Goal: Transaction & Acquisition: Purchase product/service

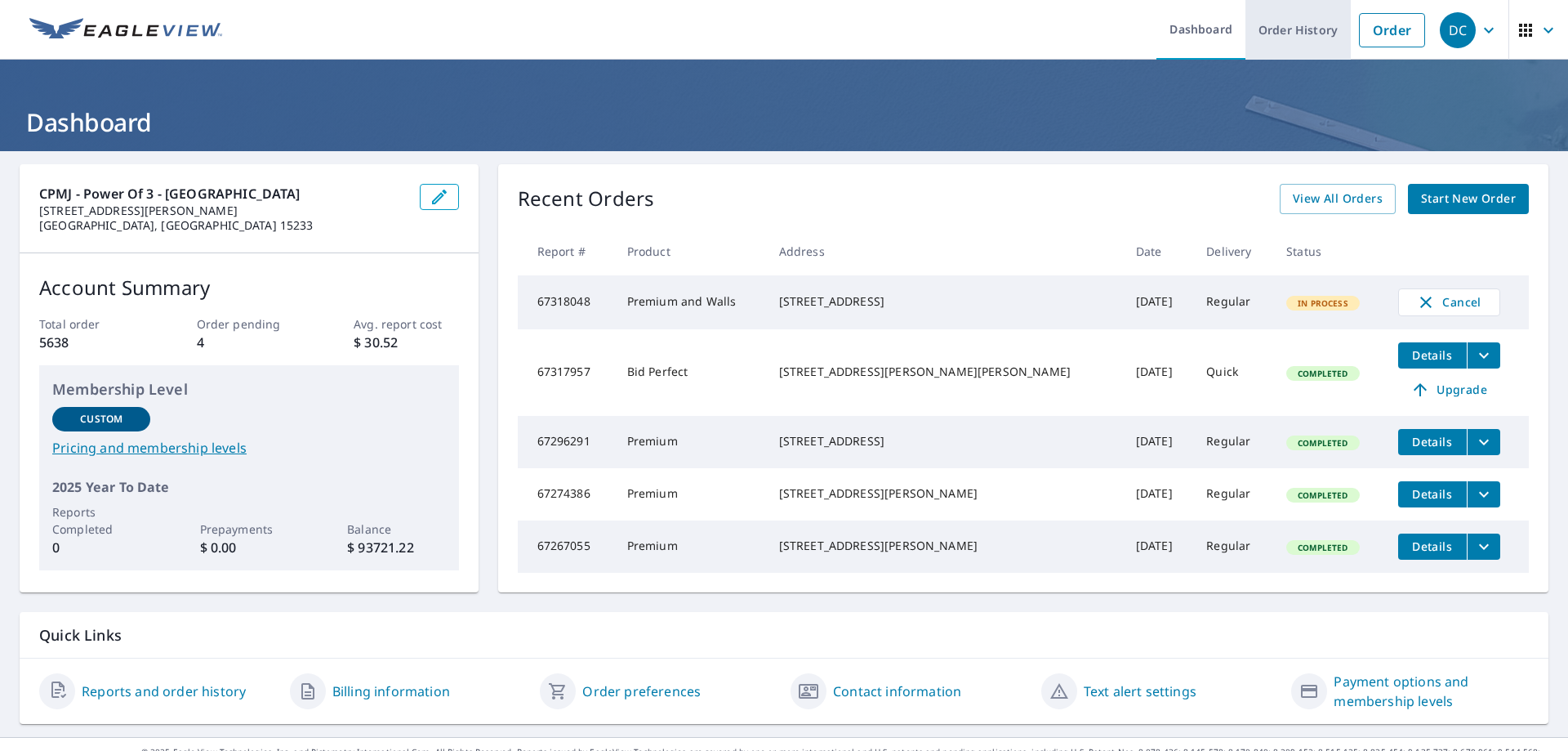
click at [1377, 22] on link "Order" at bounding box center [1393, 29] width 67 height 34
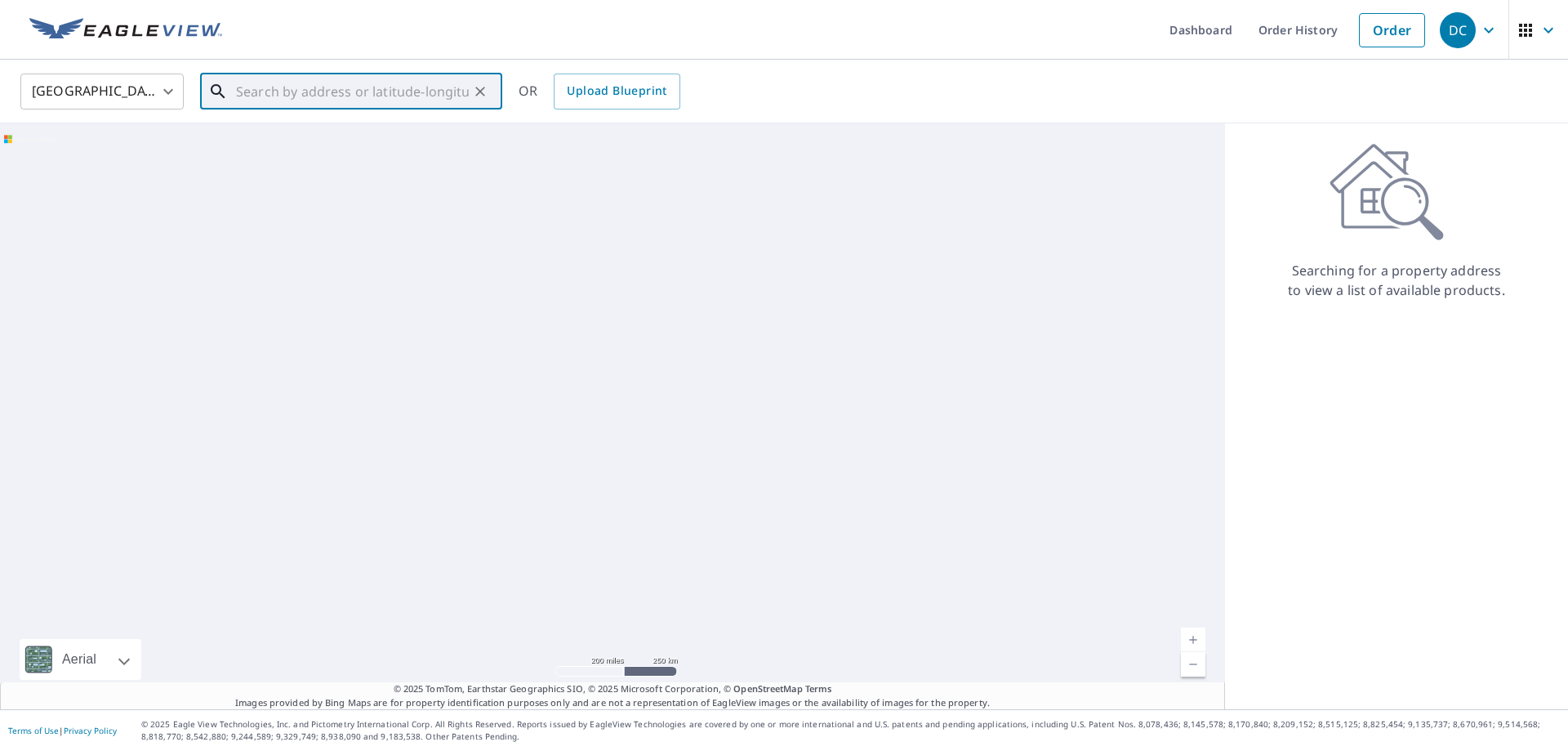
click at [326, 91] on input "text" at bounding box center [353, 91] width 233 height 46
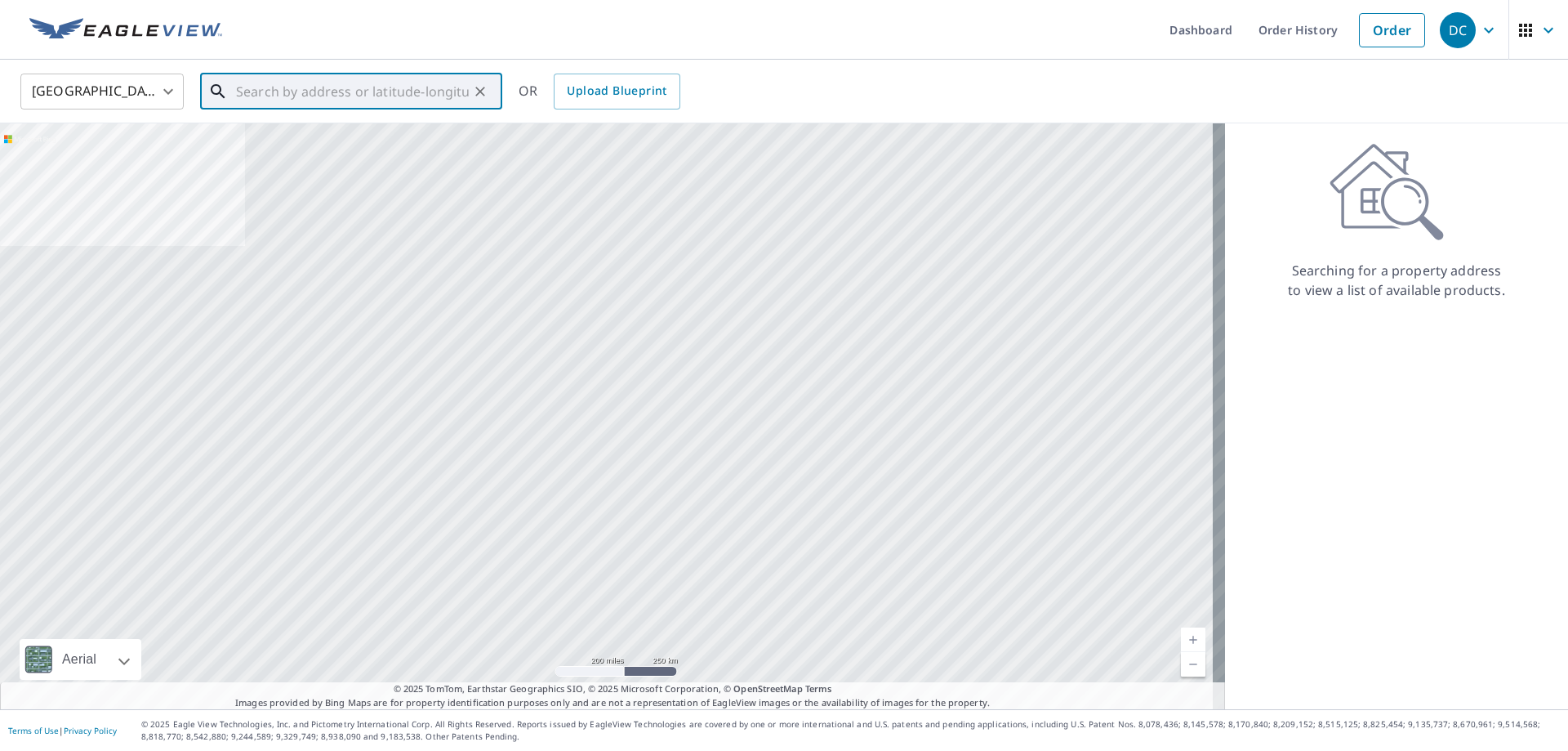
paste input "[STREET_ADDRESS]"
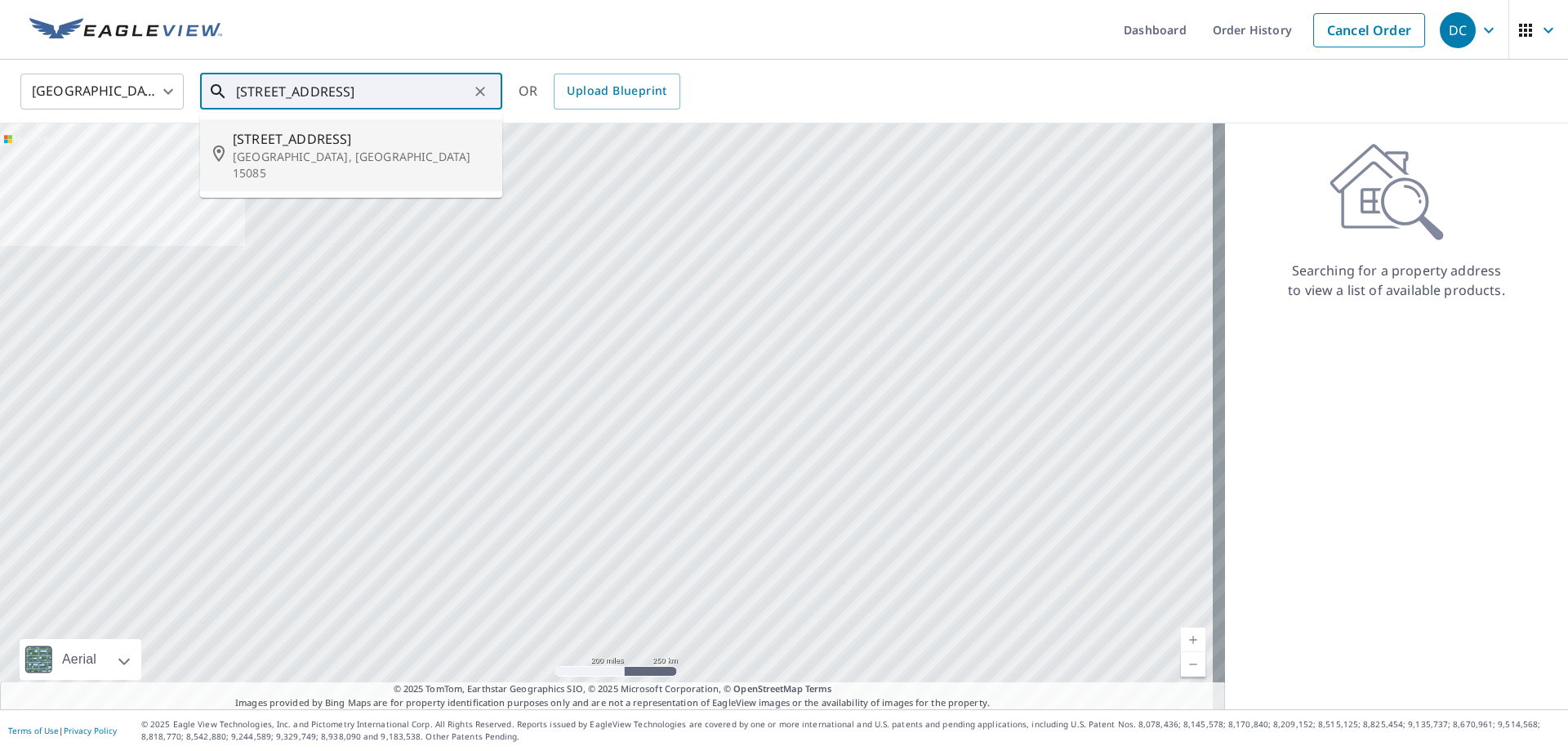
click at [313, 141] on span "[STREET_ADDRESS]" at bounding box center [362, 139] width 257 height 20
type input "[STREET_ADDRESS]"
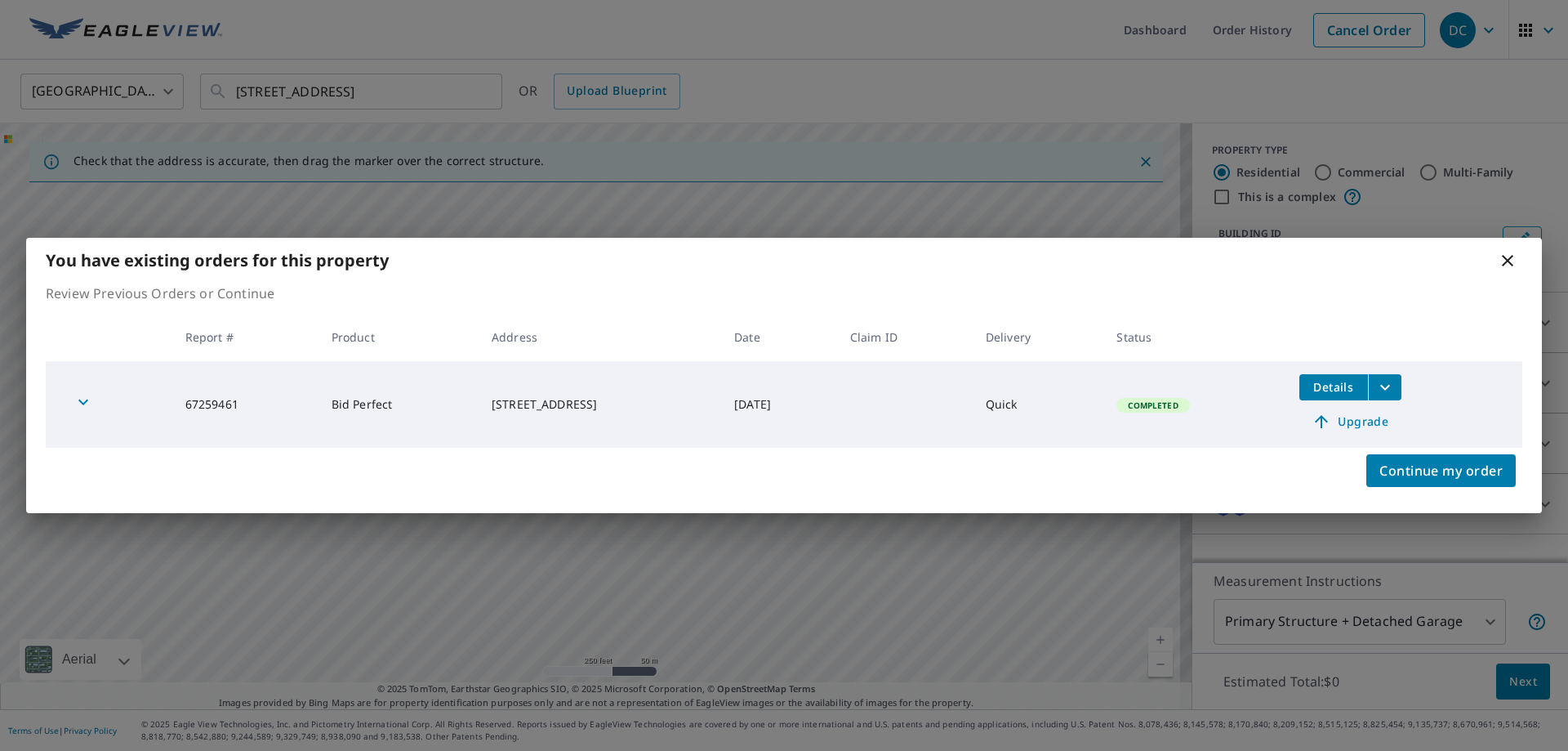
click at [1371, 424] on span "Upgrade" at bounding box center [1350, 422] width 82 height 20
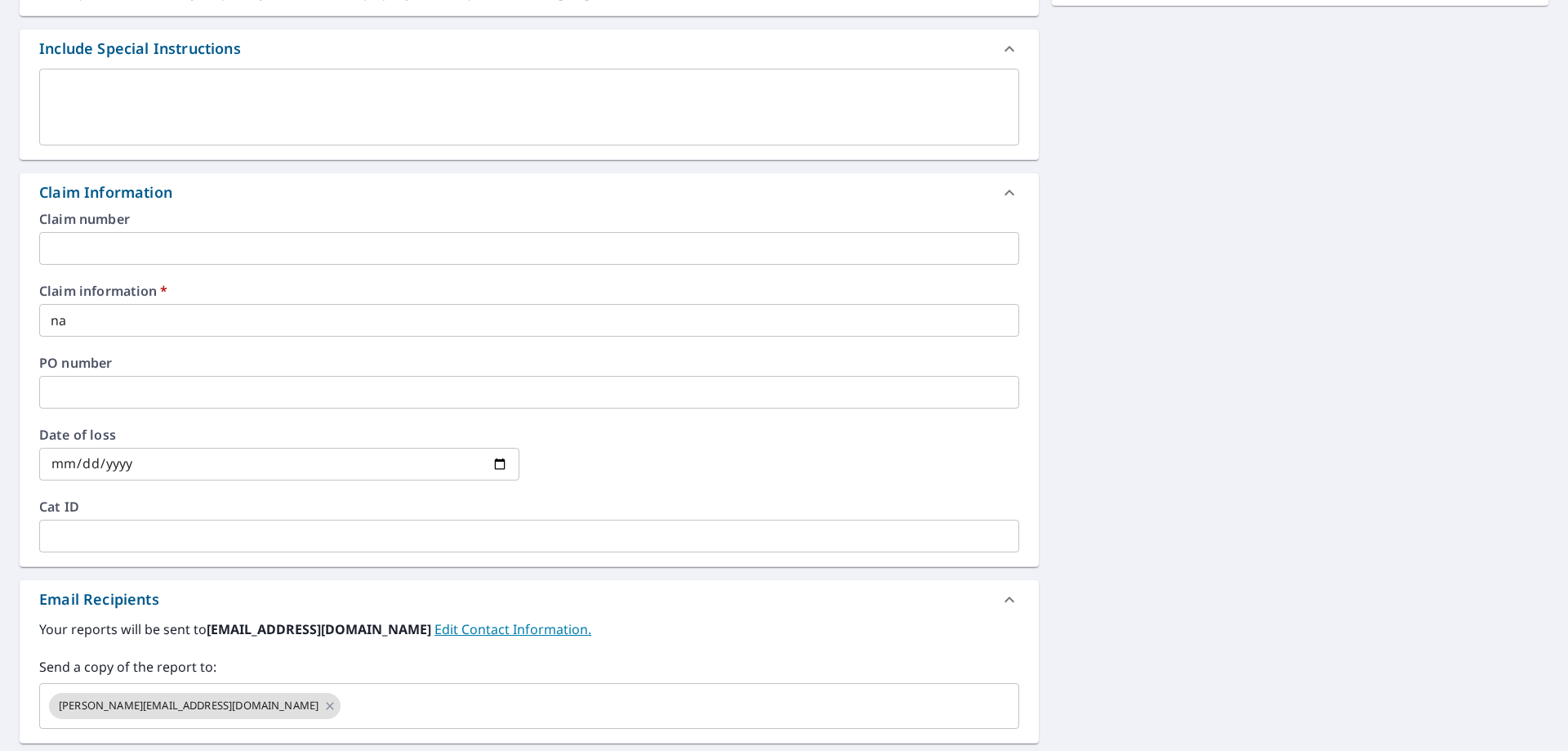
scroll to position [572, 0]
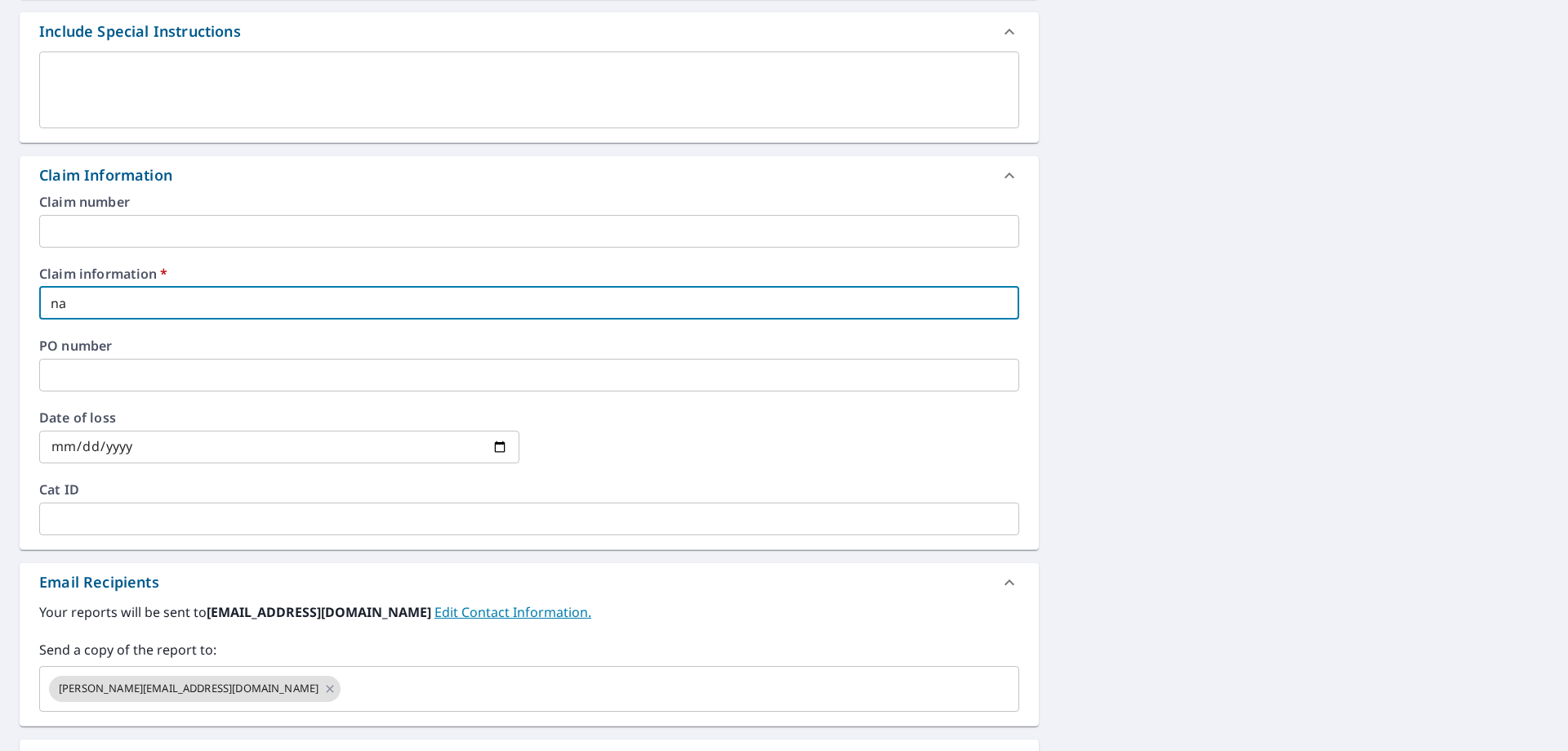
drag, startPoint x: 91, startPoint y: 301, endPoint x: 43, endPoint y: 306, distance: 48.3
click at [43, 306] on input "na" at bounding box center [529, 303] width 980 height 32
type input "n"
checkbox input "true"
type input "ne"
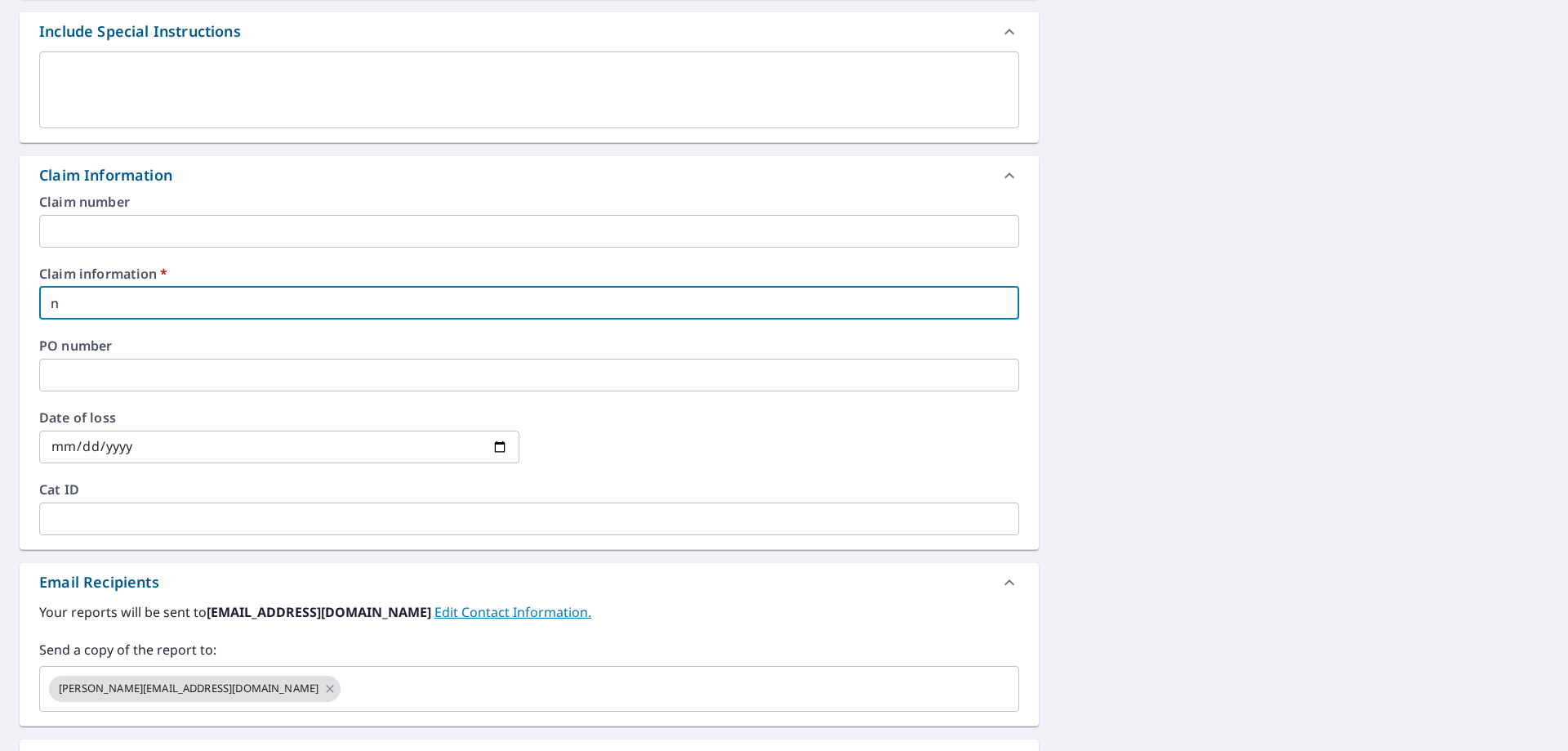
checkbox input "true"
type input "new"
checkbox input "true"
type input "new"
checkbox input "true"
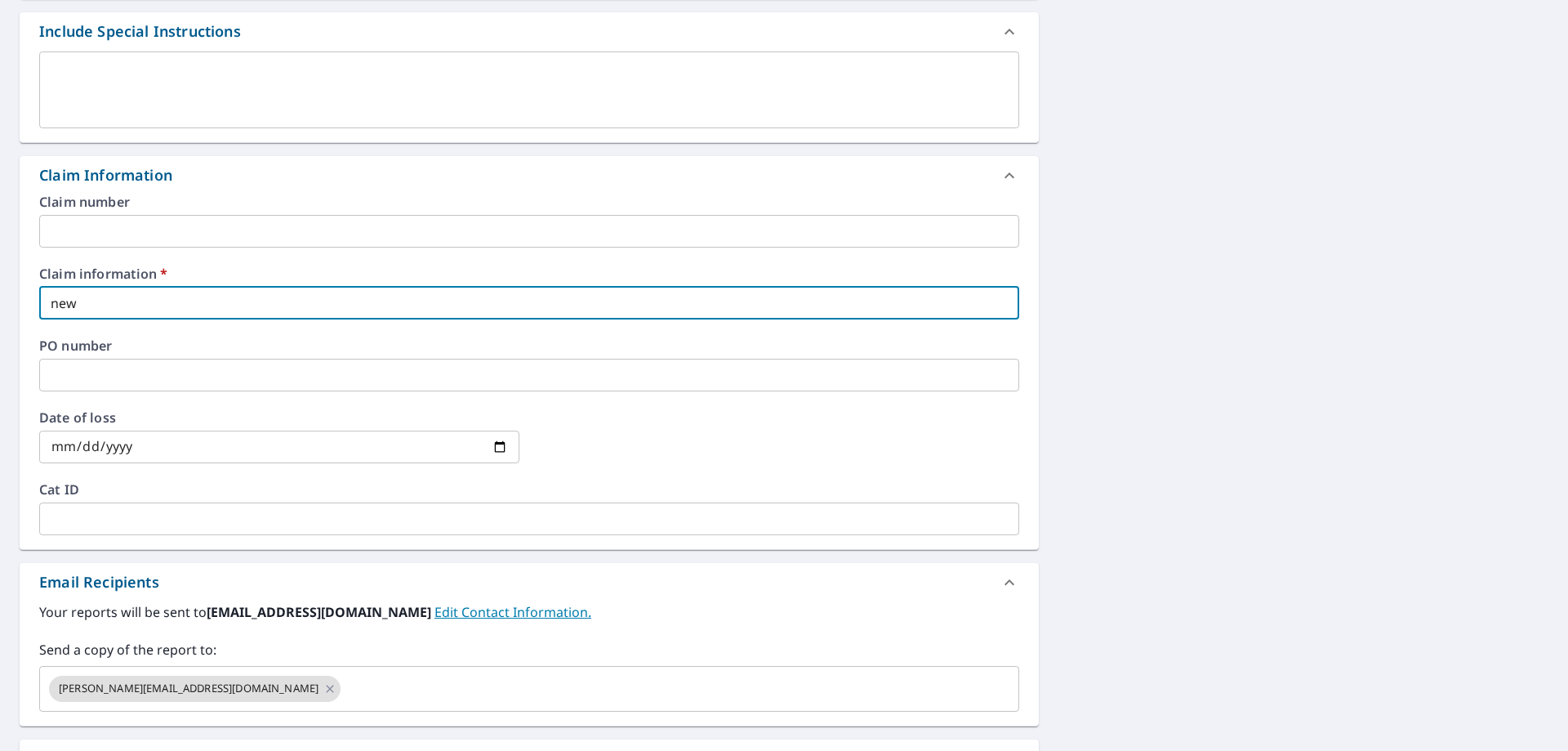
type input "new l"
checkbox input "true"
type input "new lo"
checkbox input "true"
type input "new loo"
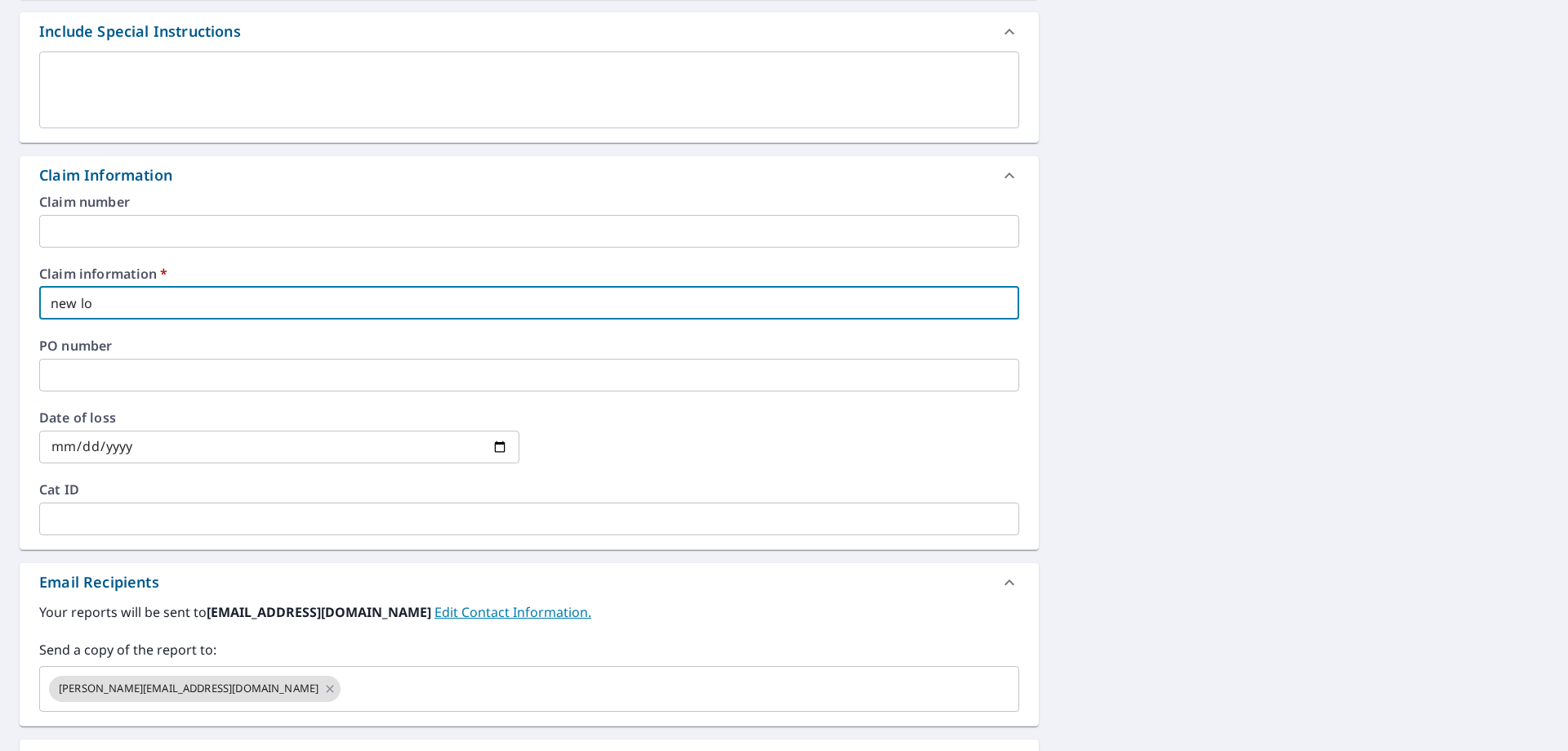
checkbox input "true"
type input "new look"
checkbox input "true"
type input "new look"
click at [343, 690] on input "text" at bounding box center [665, 689] width 645 height 31
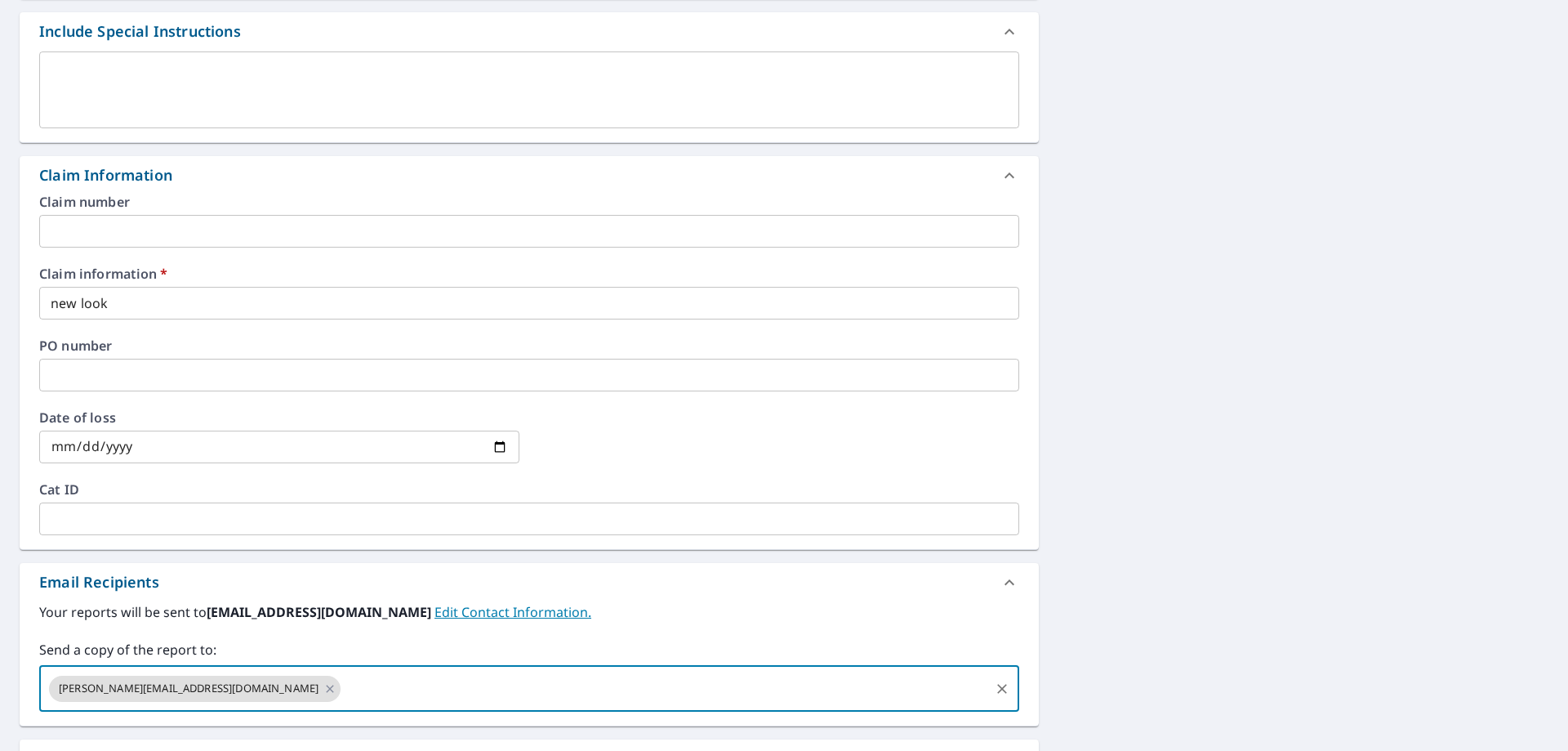
paste input "[EMAIL_ADDRESS][DOMAIN_NAME]"
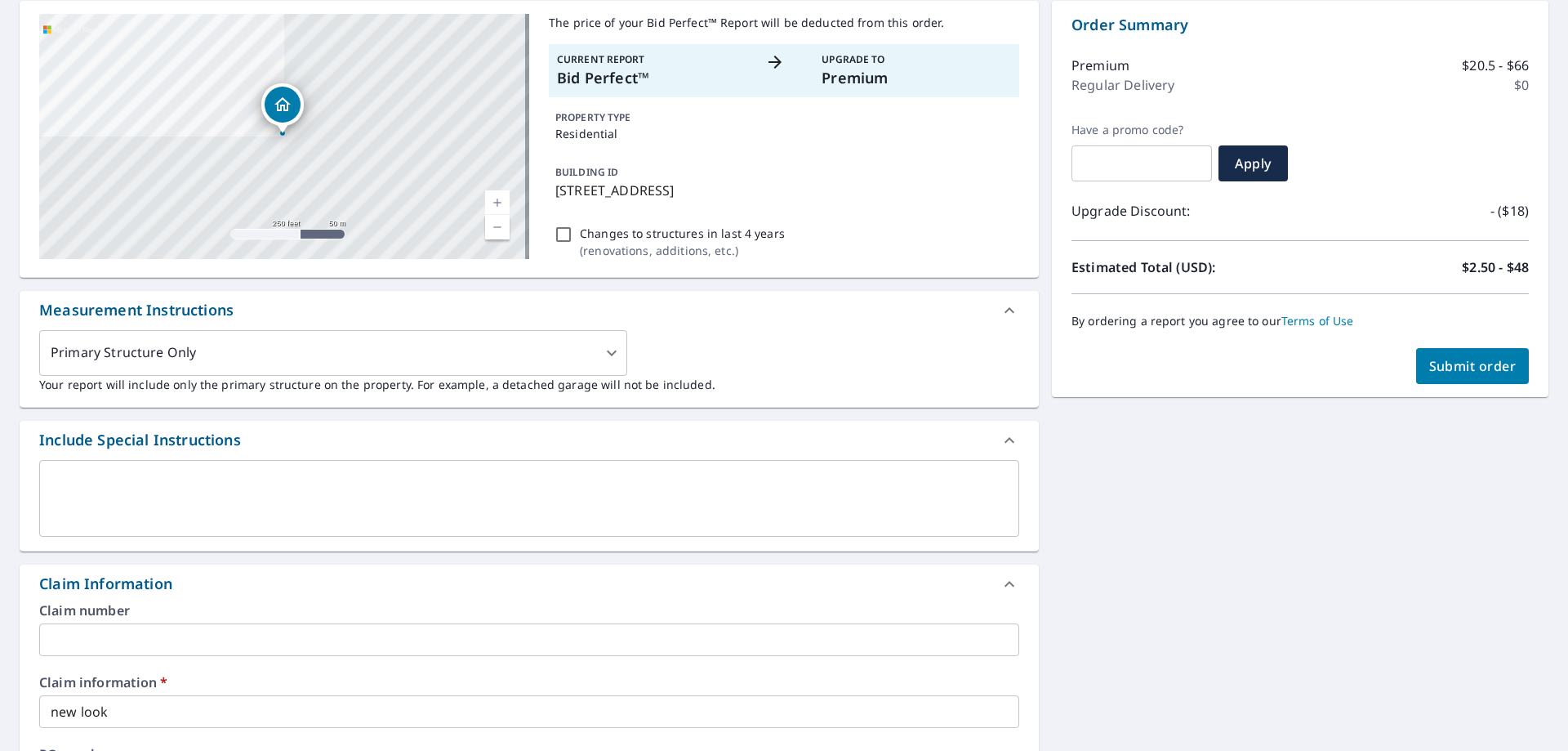
type input "[EMAIL_ADDRESS][DOMAIN_NAME]"
click at [1442, 366] on span "Submit order" at bounding box center [1472, 366] width 87 height 18
checkbox input "true"
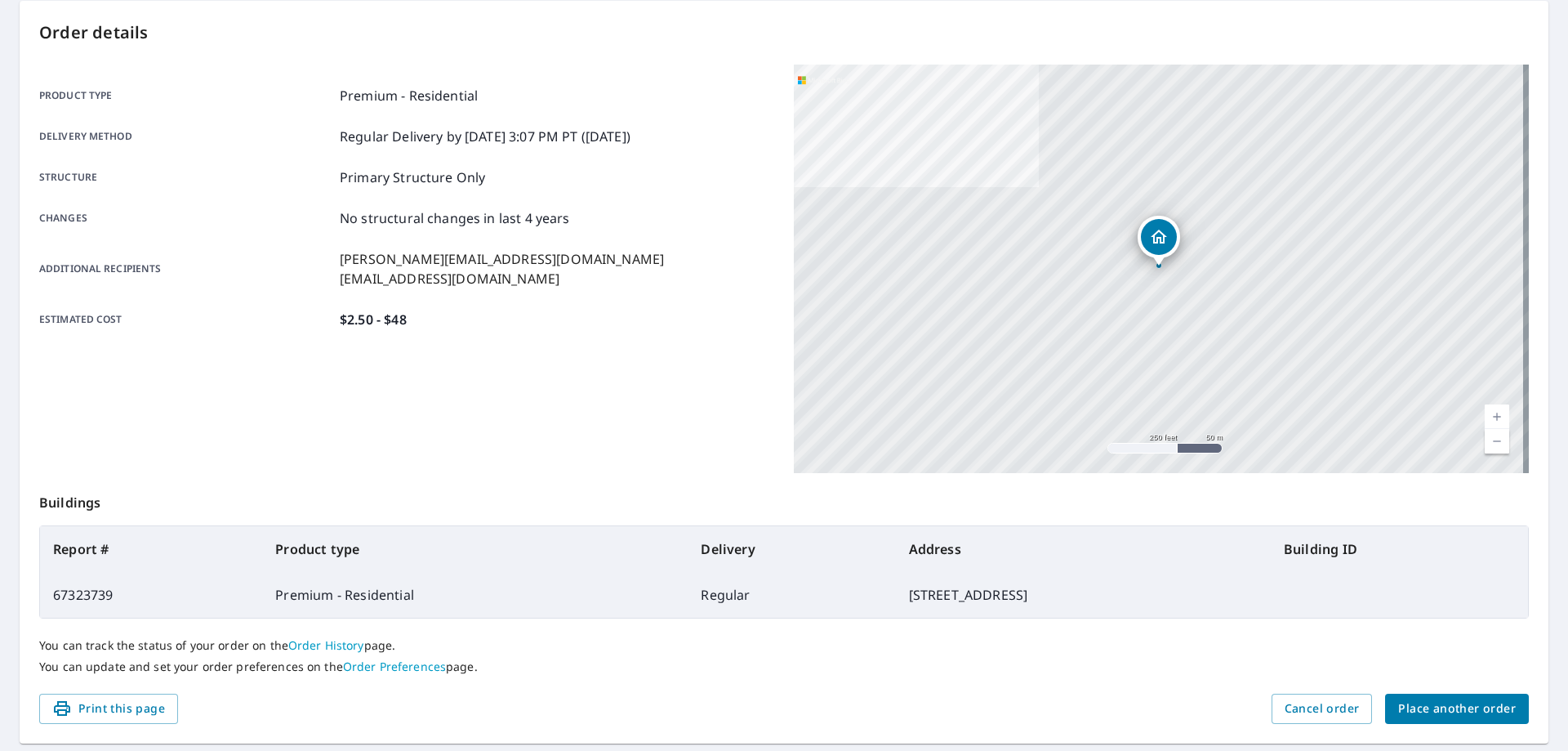
click at [1494, 705] on span "Place another order" at bounding box center [1457, 709] width 118 height 21
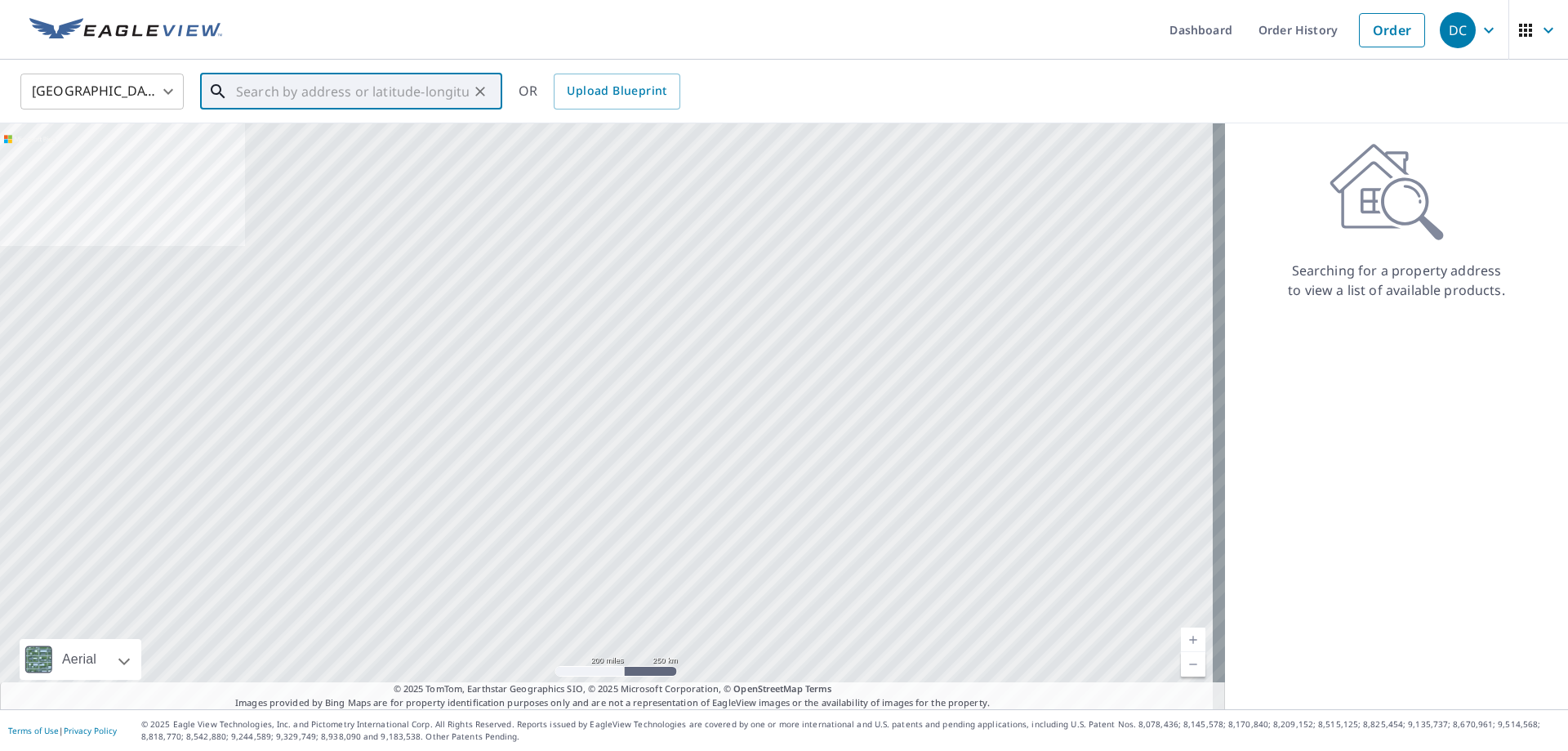
drag, startPoint x: 301, startPoint y: 94, endPoint x: 285, endPoint y: 88, distance: 17.1
click at [300, 93] on input "text" at bounding box center [353, 91] width 233 height 46
paste input "[STREET_ADDRESS][PERSON_NAME]"
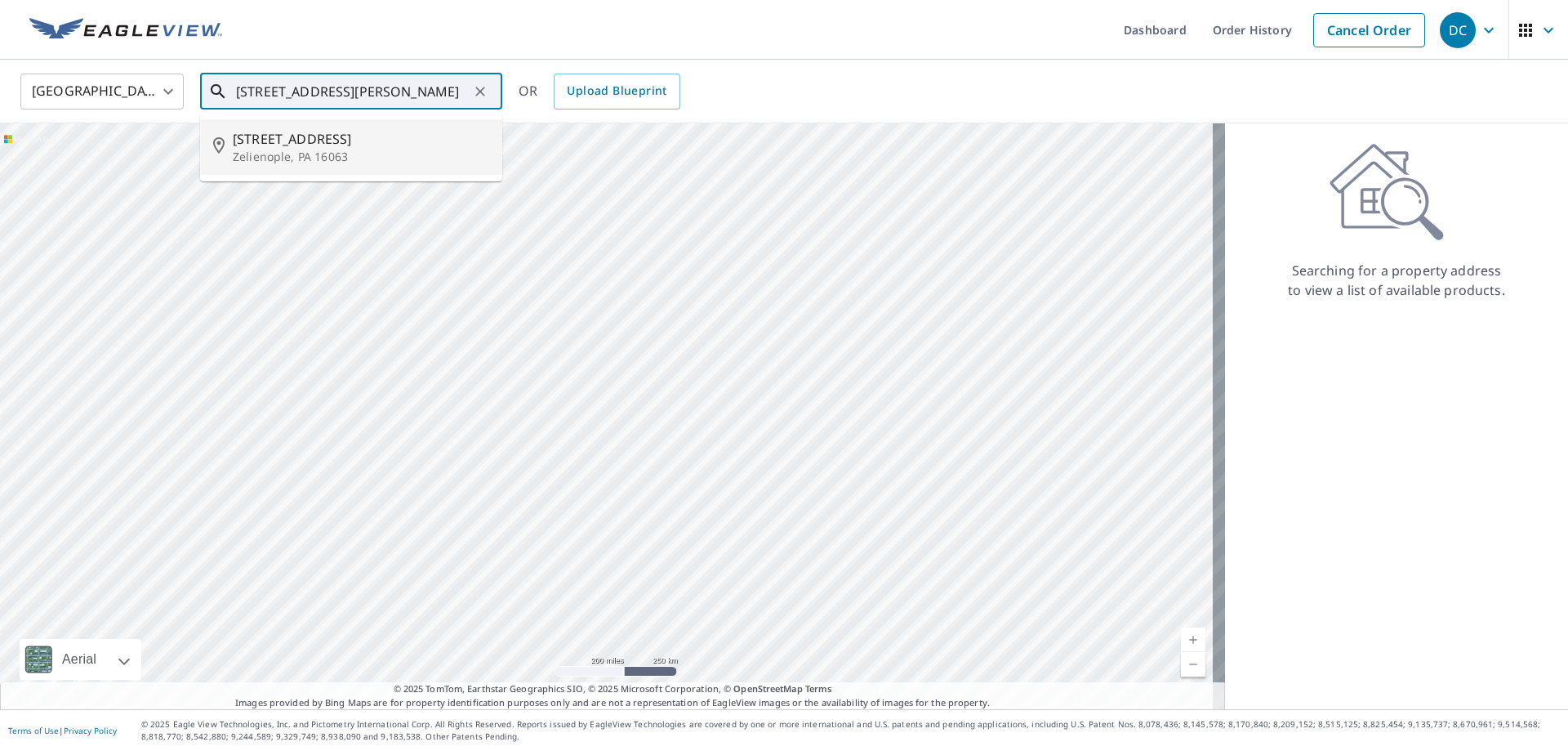
click at [292, 165] on p "Zelienople, PA 16063" at bounding box center [362, 157] width 257 height 17
type input "[STREET_ADDRESS]"
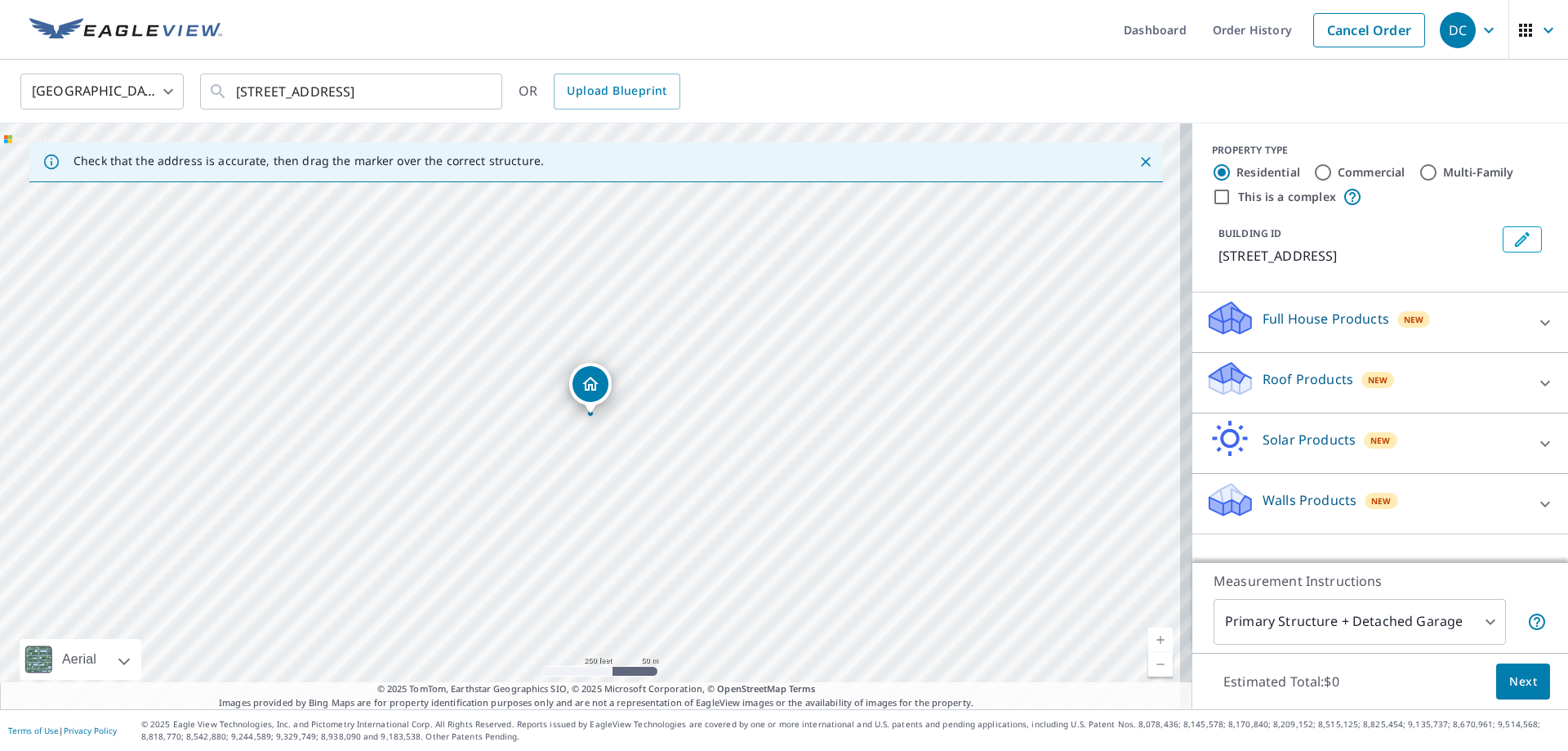
drag, startPoint x: 1307, startPoint y: 385, endPoint x: 1300, endPoint y: 397, distance: 13.9
click at [1306, 385] on p "Roof Products" at bounding box center [1307, 379] width 91 height 20
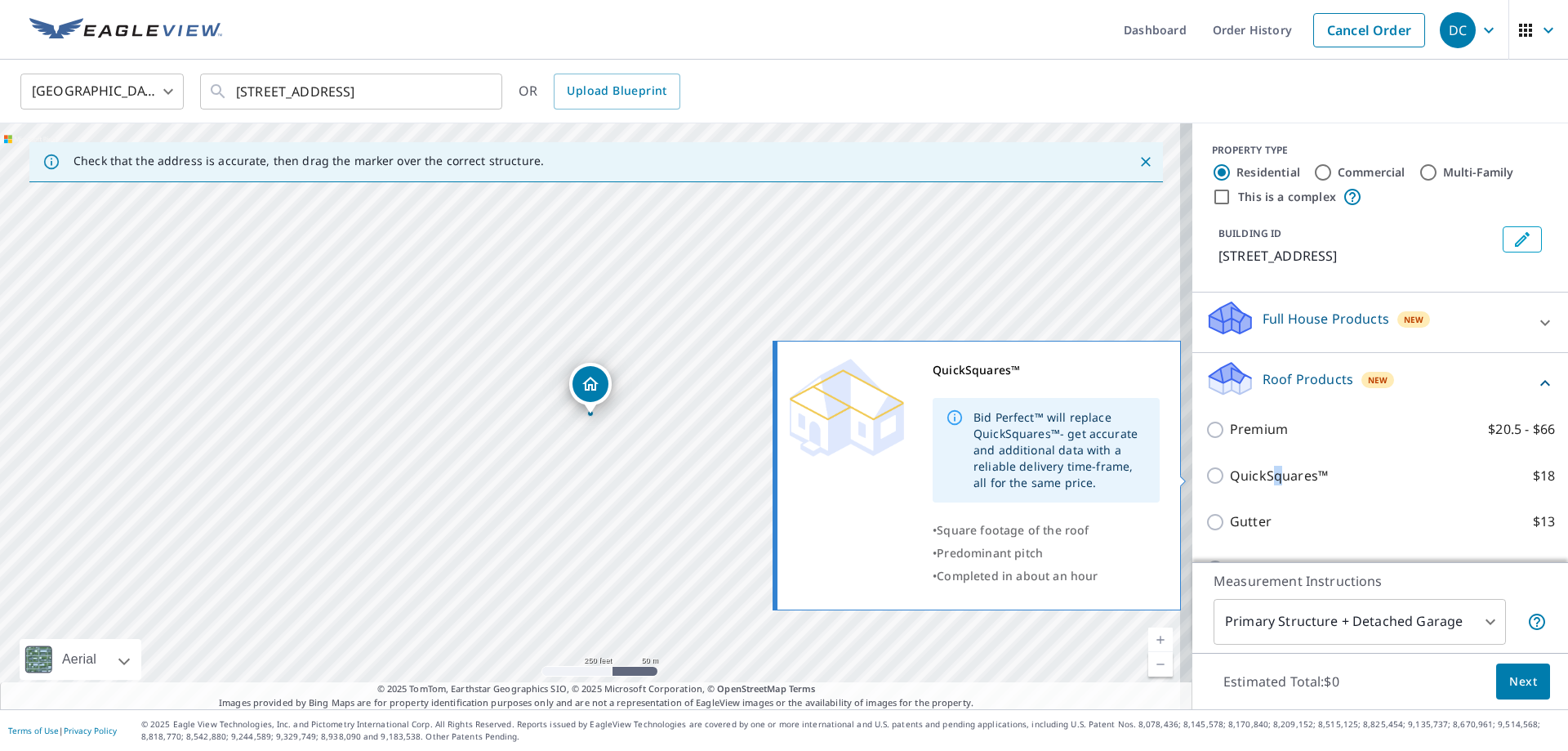
click at [1264, 479] on p "QuickSquares™" at bounding box center [1279, 476] width 98 height 21
drag, startPoint x: 1202, startPoint y: 474, endPoint x: 1351, endPoint y: 593, distance: 190.7
click at [1205, 474] on input "QuickSquares™ $18" at bounding box center [1217, 476] width 24 height 20
checkbox input "true"
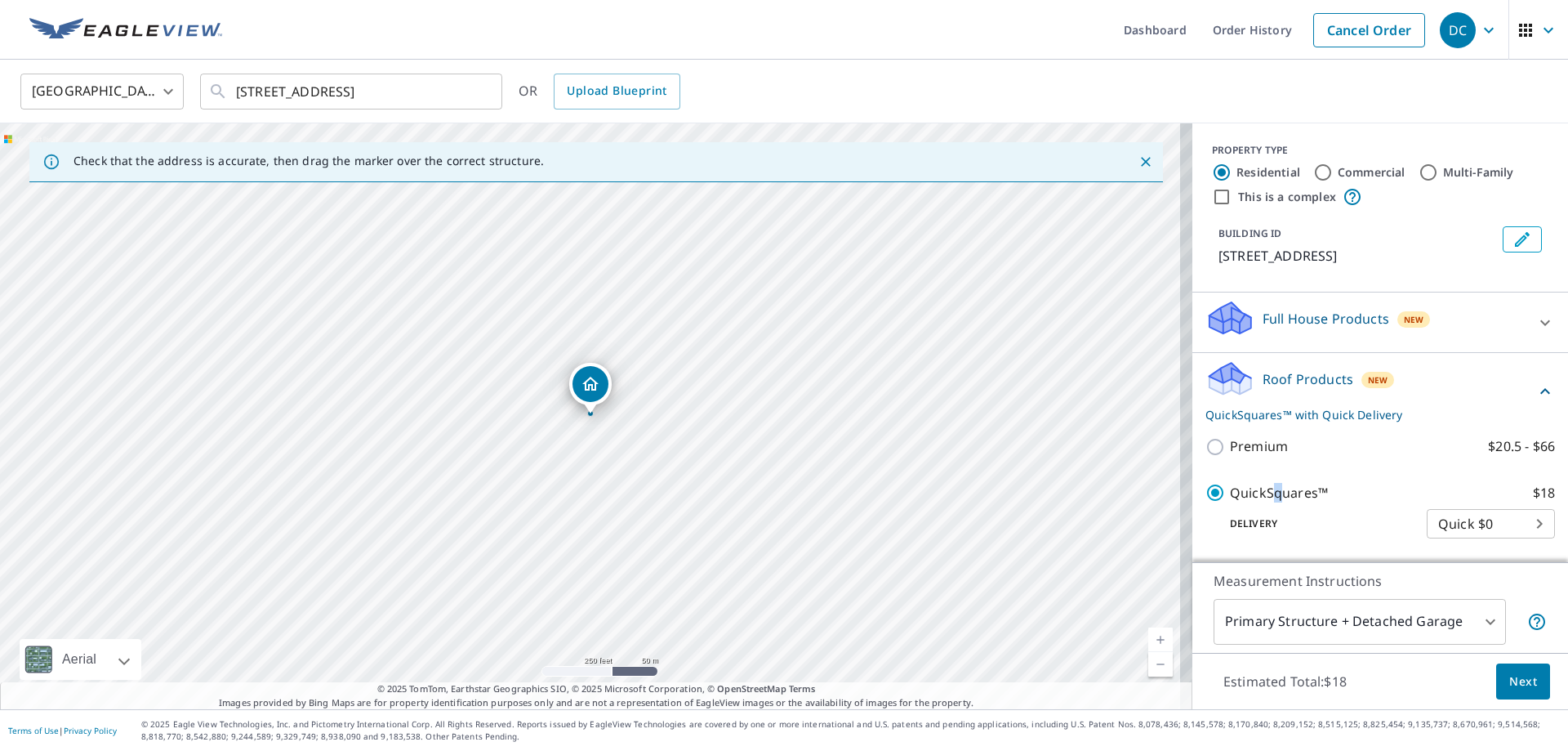
click at [1509, 684] on span "Next" at bounding box center [1523, 681] width 27 height 21
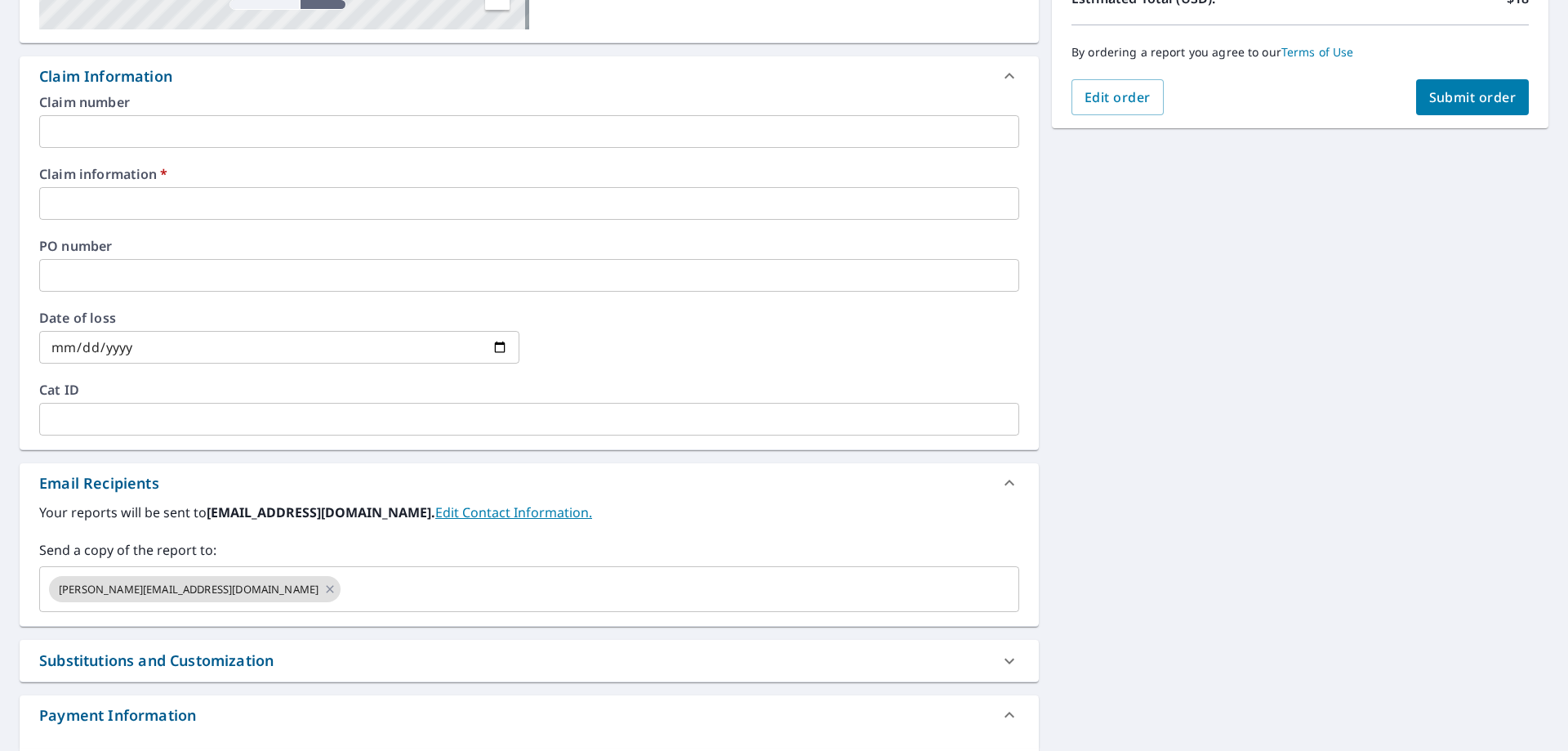
scroll to position [409, 0]
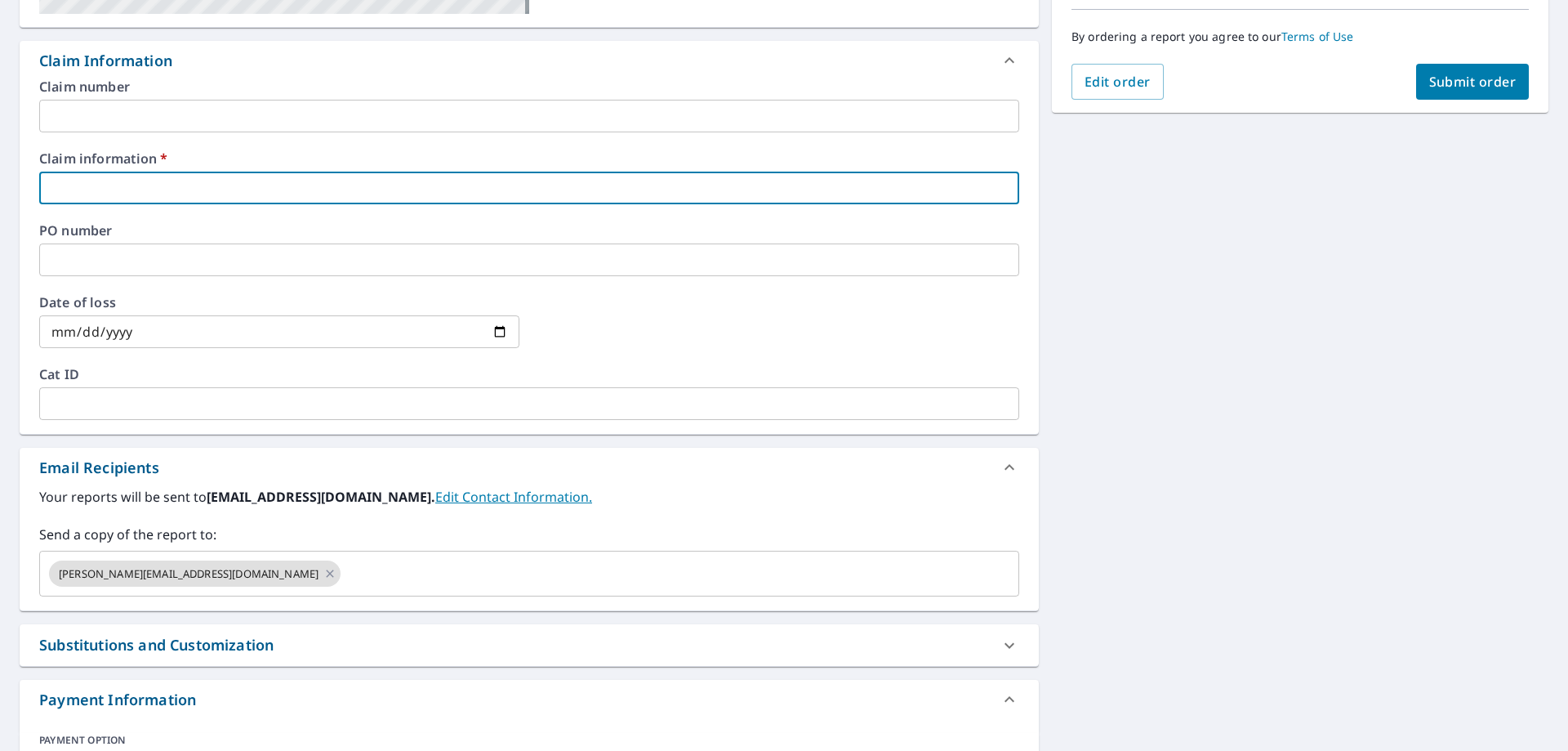
click at [122, 187] on input "text" at bounding box center [529, 187] width 980 height 32
type input "new look"
checkbox input "true"
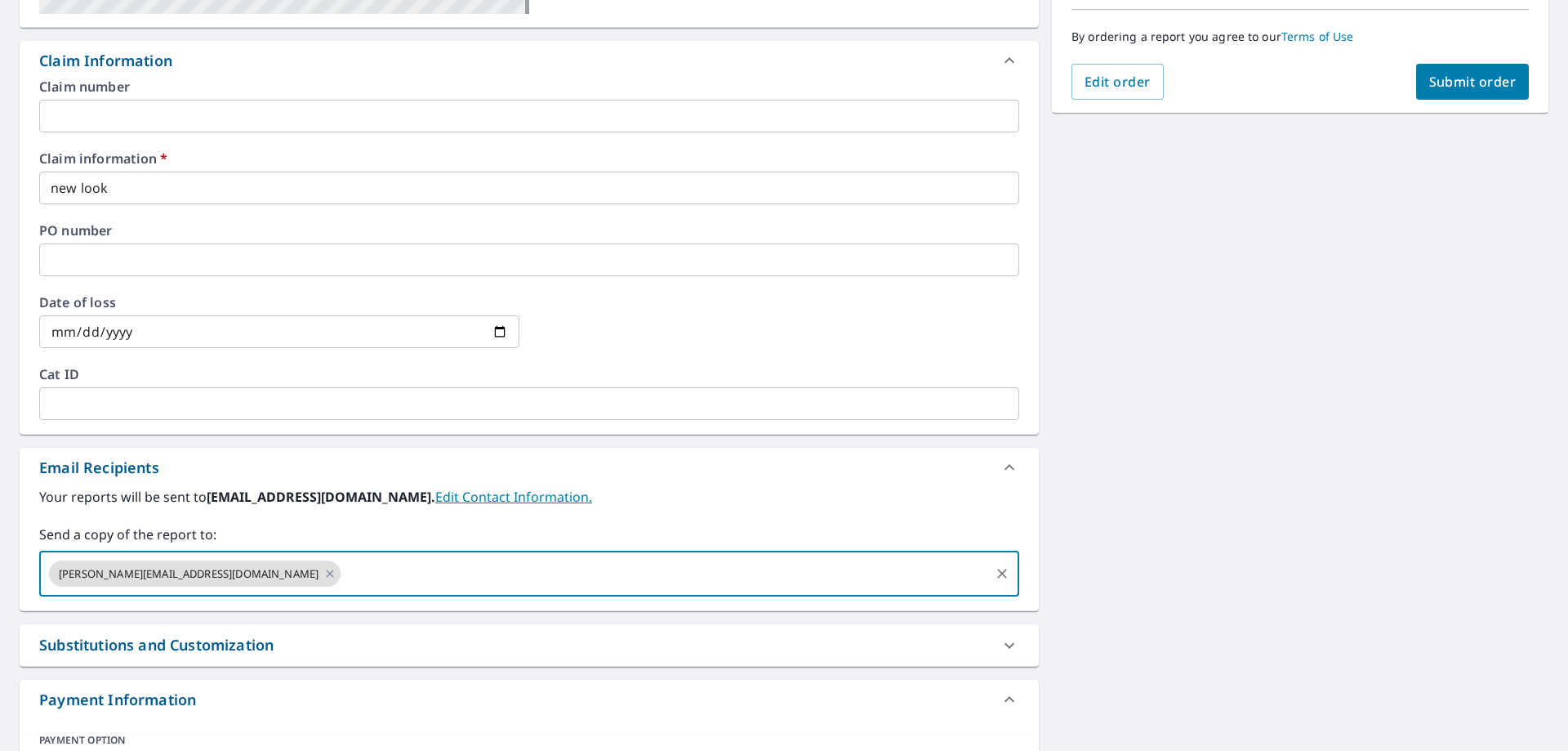
click at [343, 572] on input "text" at bounding box center [665, 574] width 645 height 31
paste input "[EMAIL_ADDRESS][DOMAIN_NAME]"
type input "[EMAIL_ADDRESS][DOMAIN_NAME]"
click at [1429, 81] on span "Submit order" at bounding box center [1472, 81] width 87 height 18
checkbox input "true"
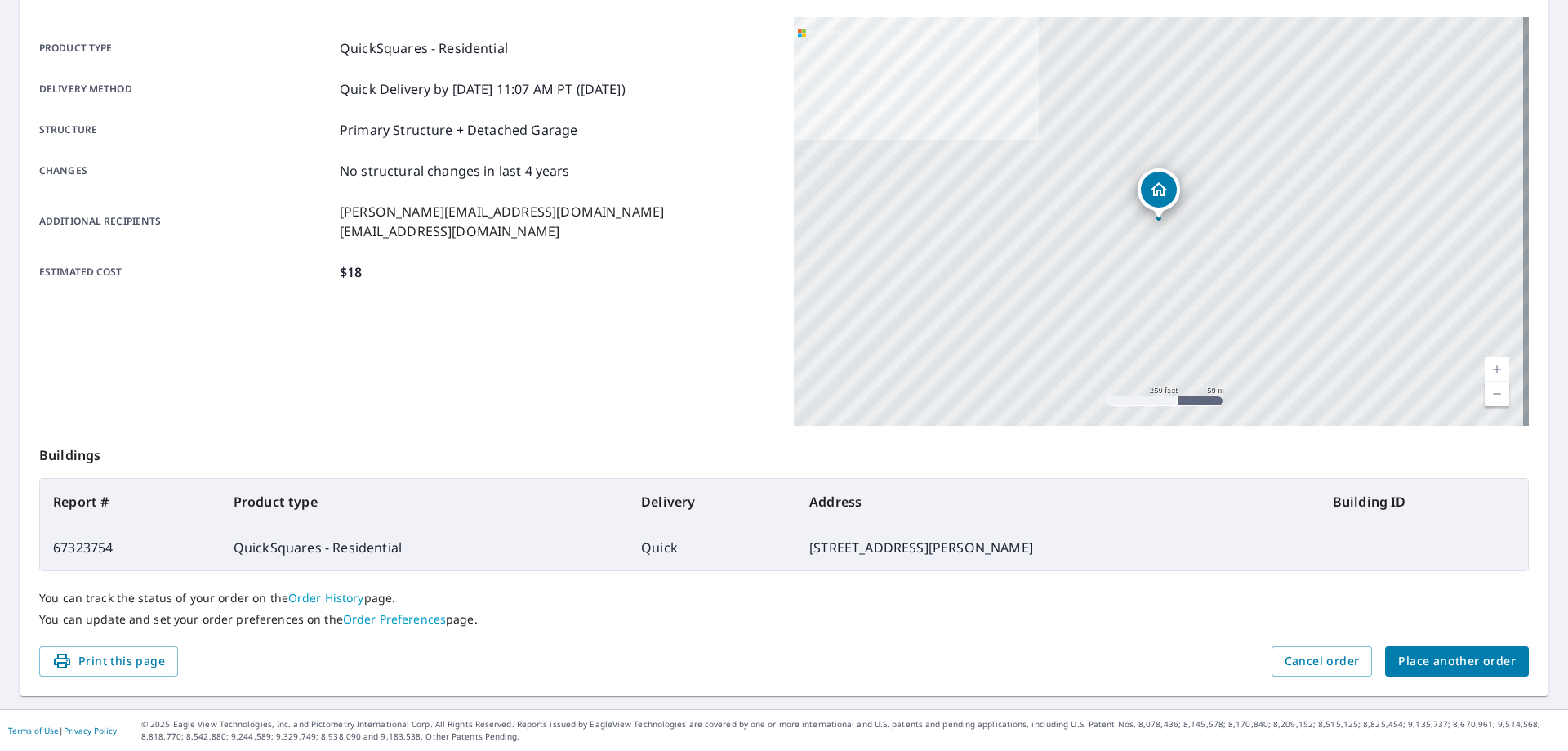
scroll to position [211, 0]
click at [1413, 664] on span "Place another order" at bounding box center [1457, 661] width 118 height 21
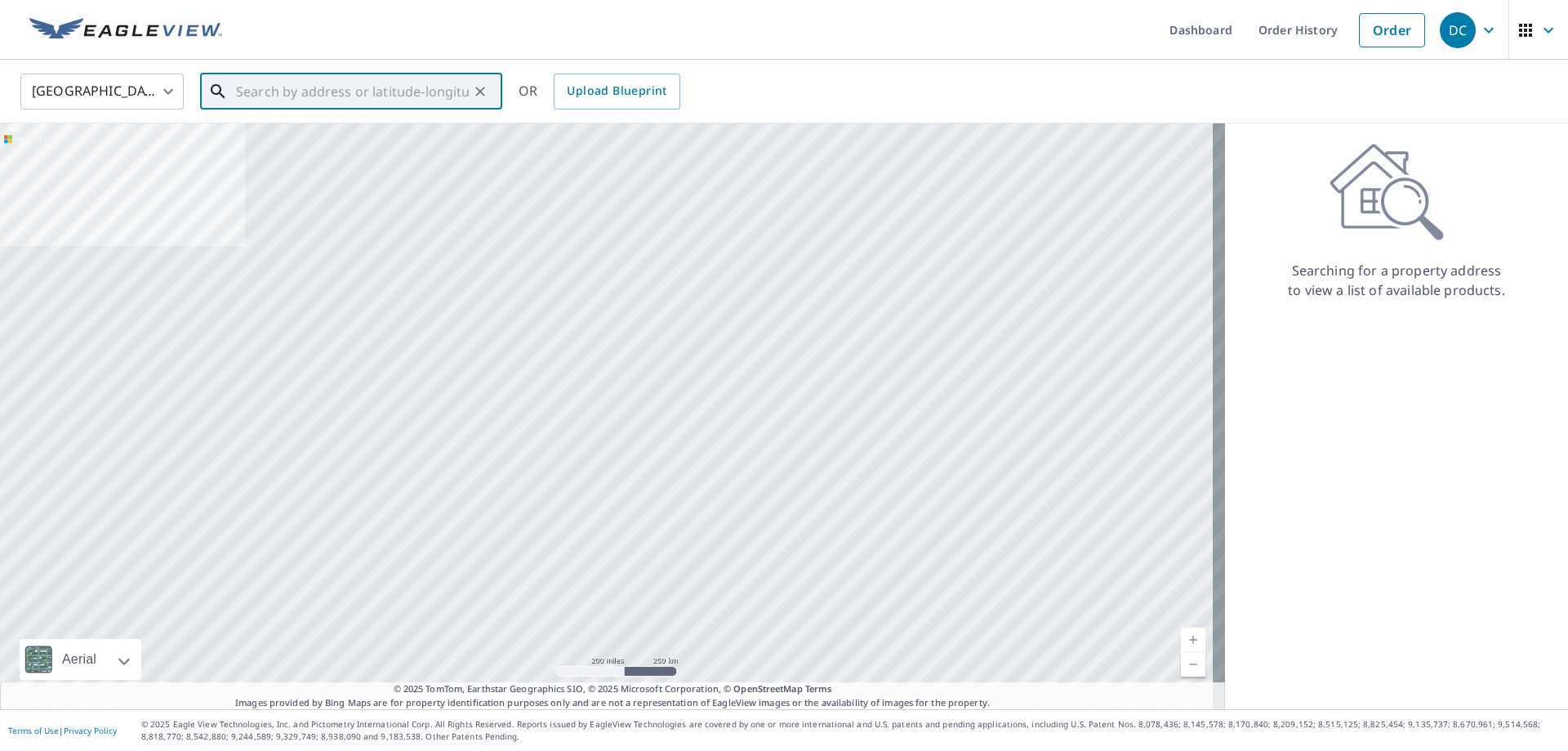
click at [407, 90] on input "text" at bounding box center [353, 91] width 233 height 46
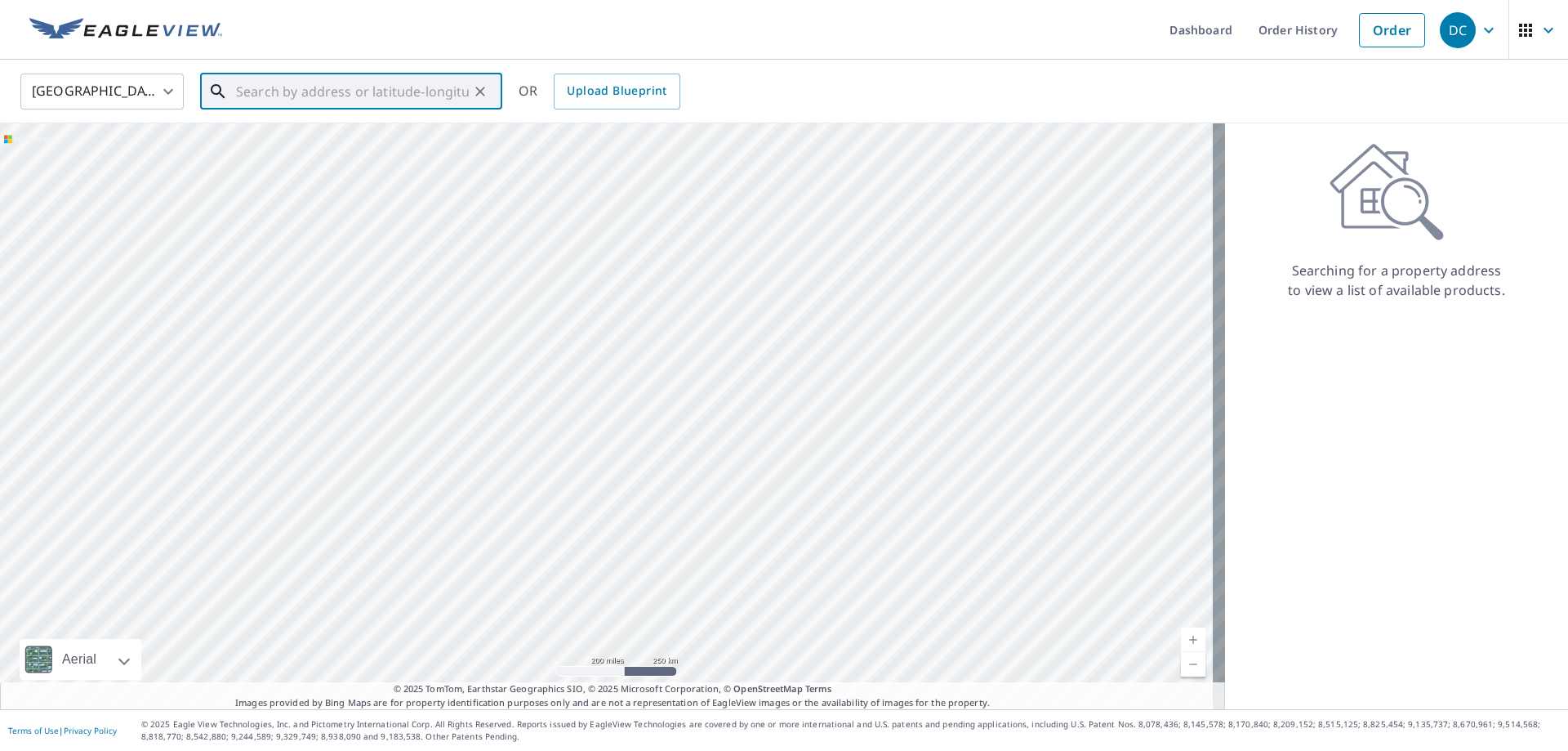
paste input "[STREET_ADDRESS]"
click at [303, 145] on span "[STREET_ADDRESS]" at bounding box center [362, 139] width 257 height 20
type input "[STREET_ADDRESS]"
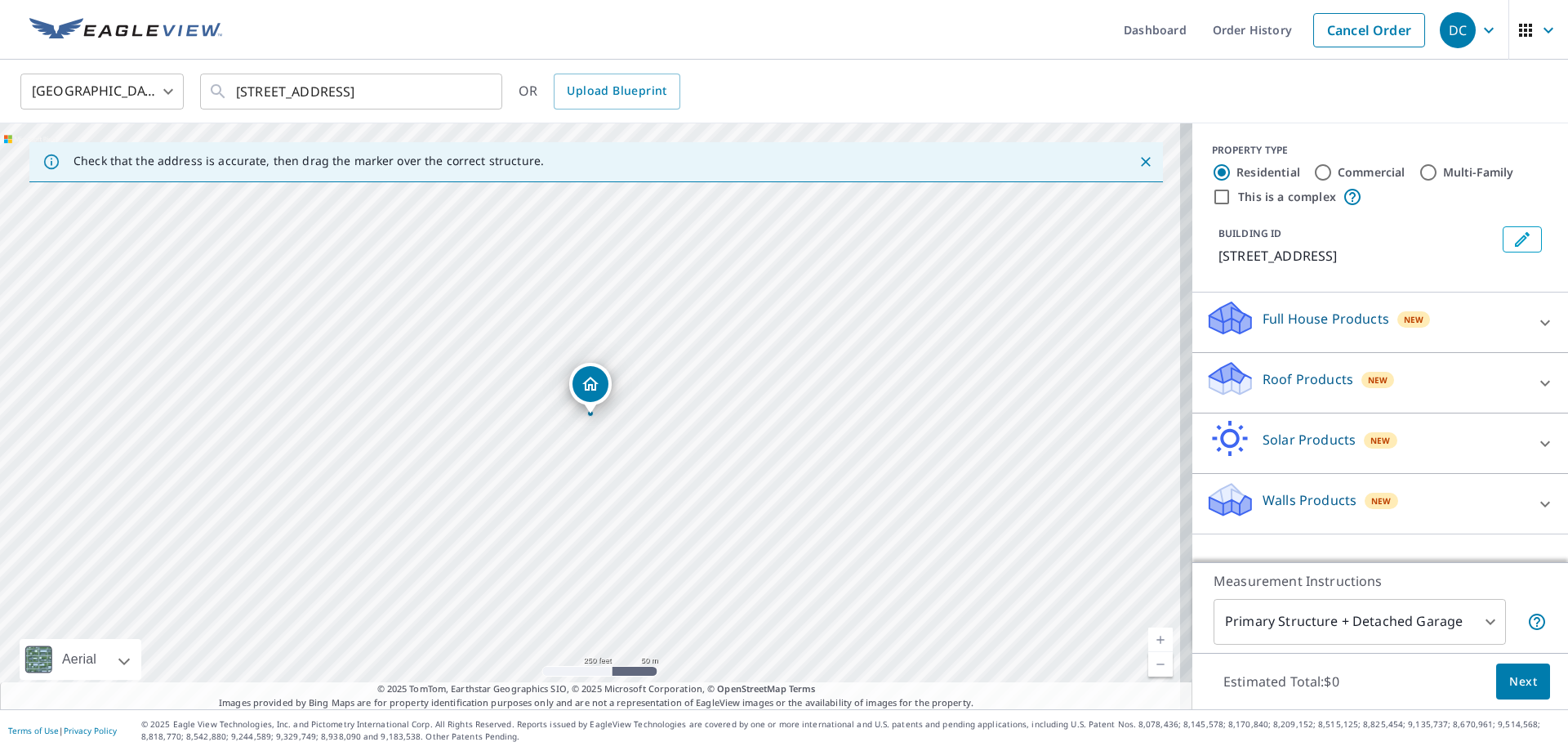
click at [1262, 386] on p "Roof Products" at bounding box center [1307, 379] width 91 height 20
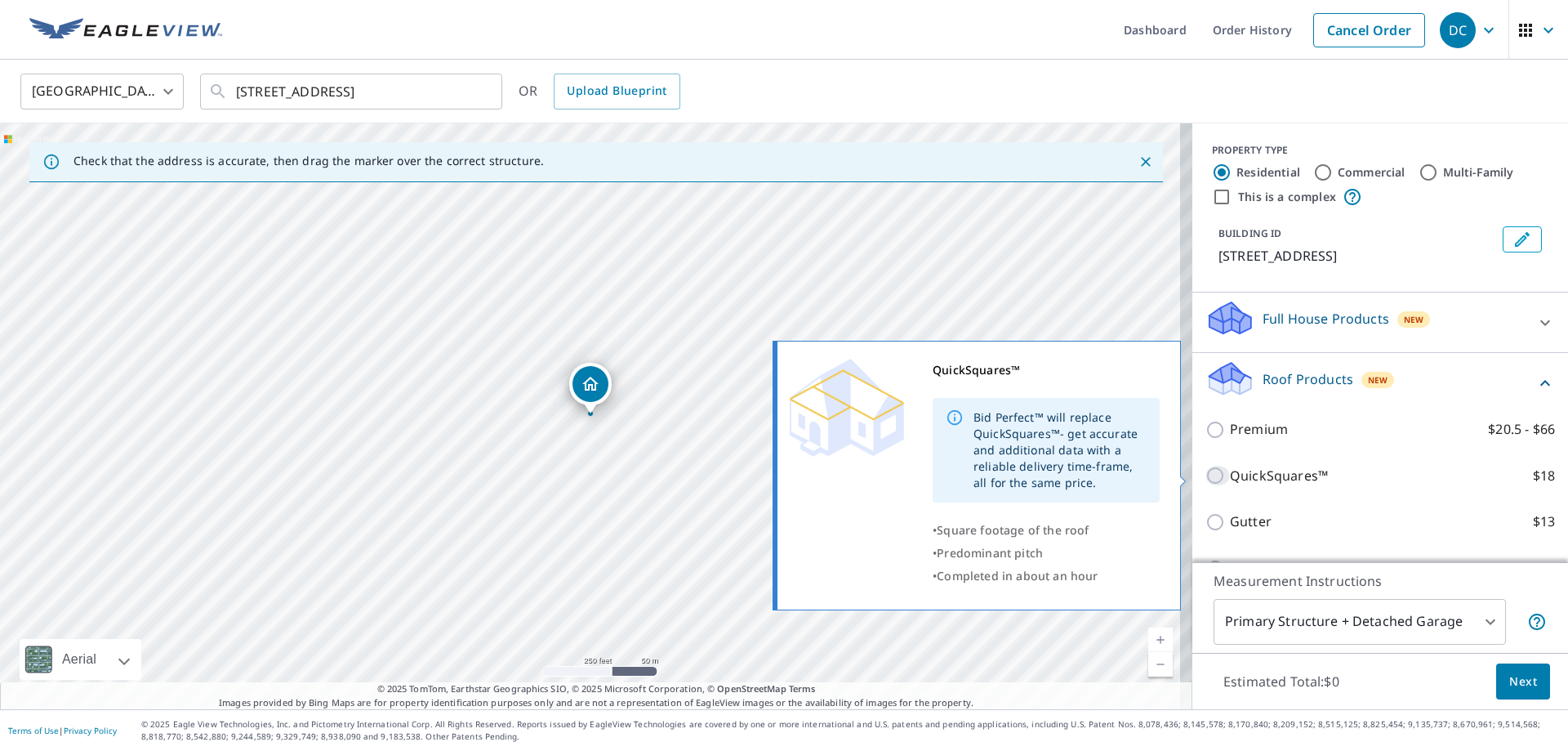
click at [1205, 474] on input "QuickSquares™ $18" at bounding box center [1217, 476] width 24 height 20
checkbox input "true"
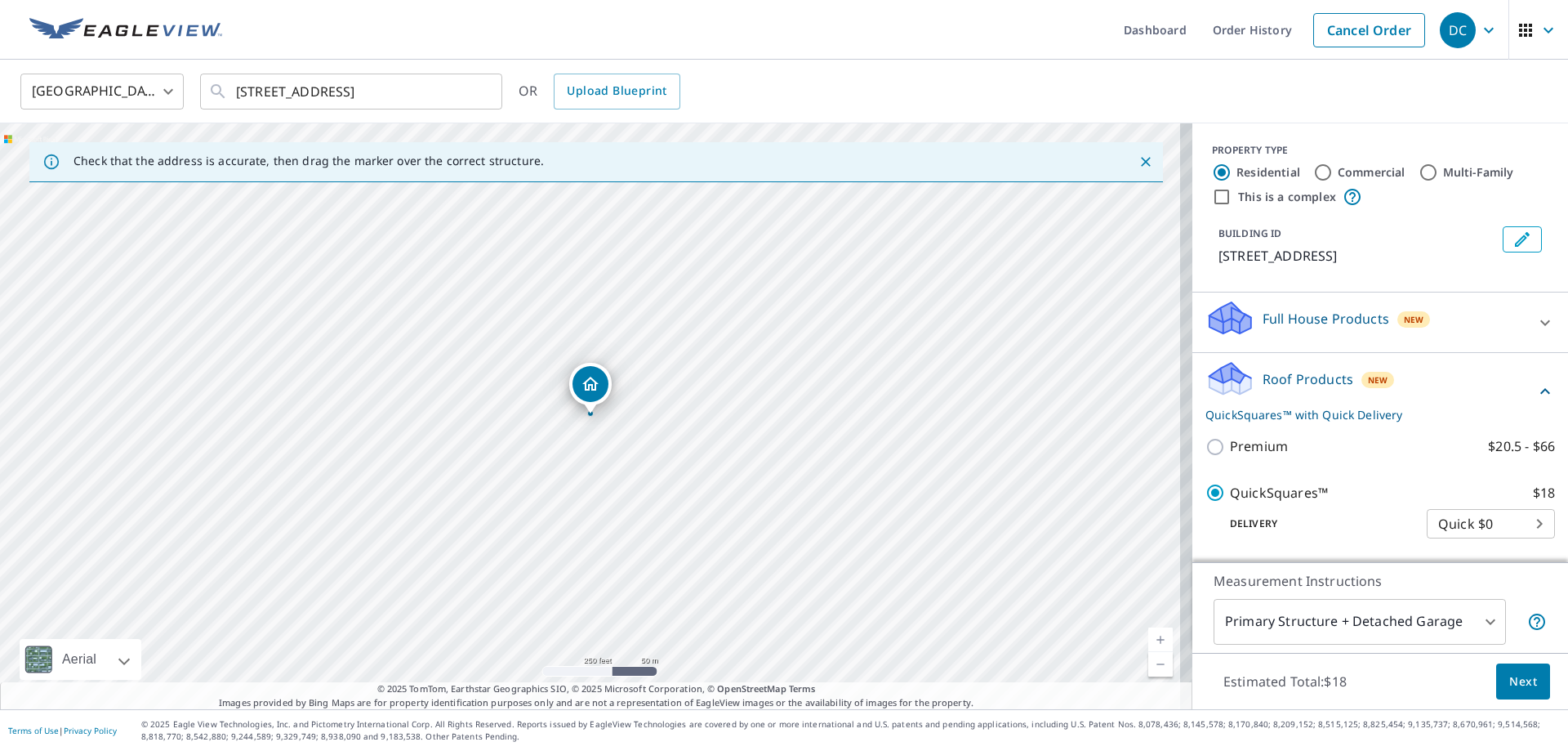
click at [1509, 687] on span "Next" at bounding box center [1523, 681] width 27 height 21
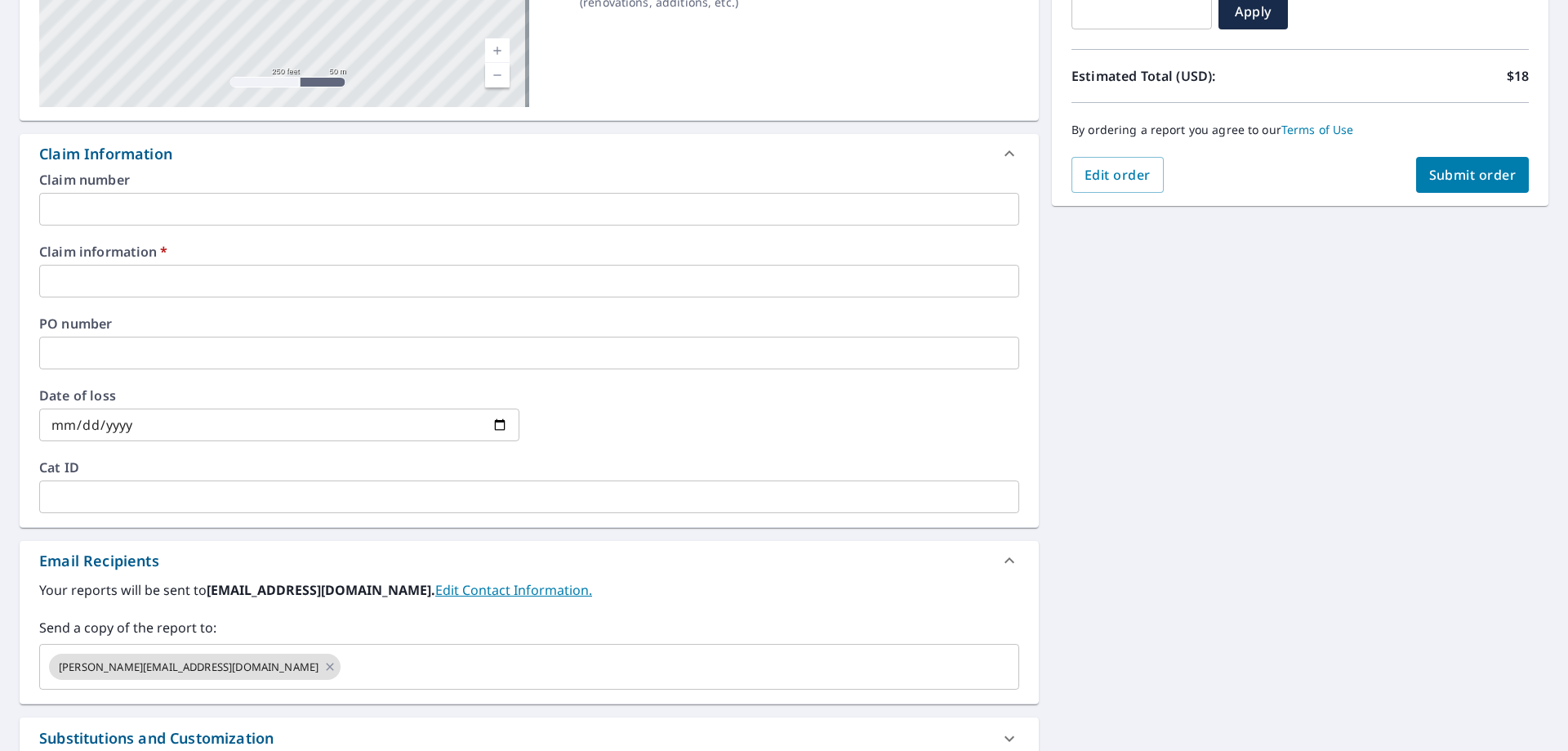
scroll to position [326, 0]
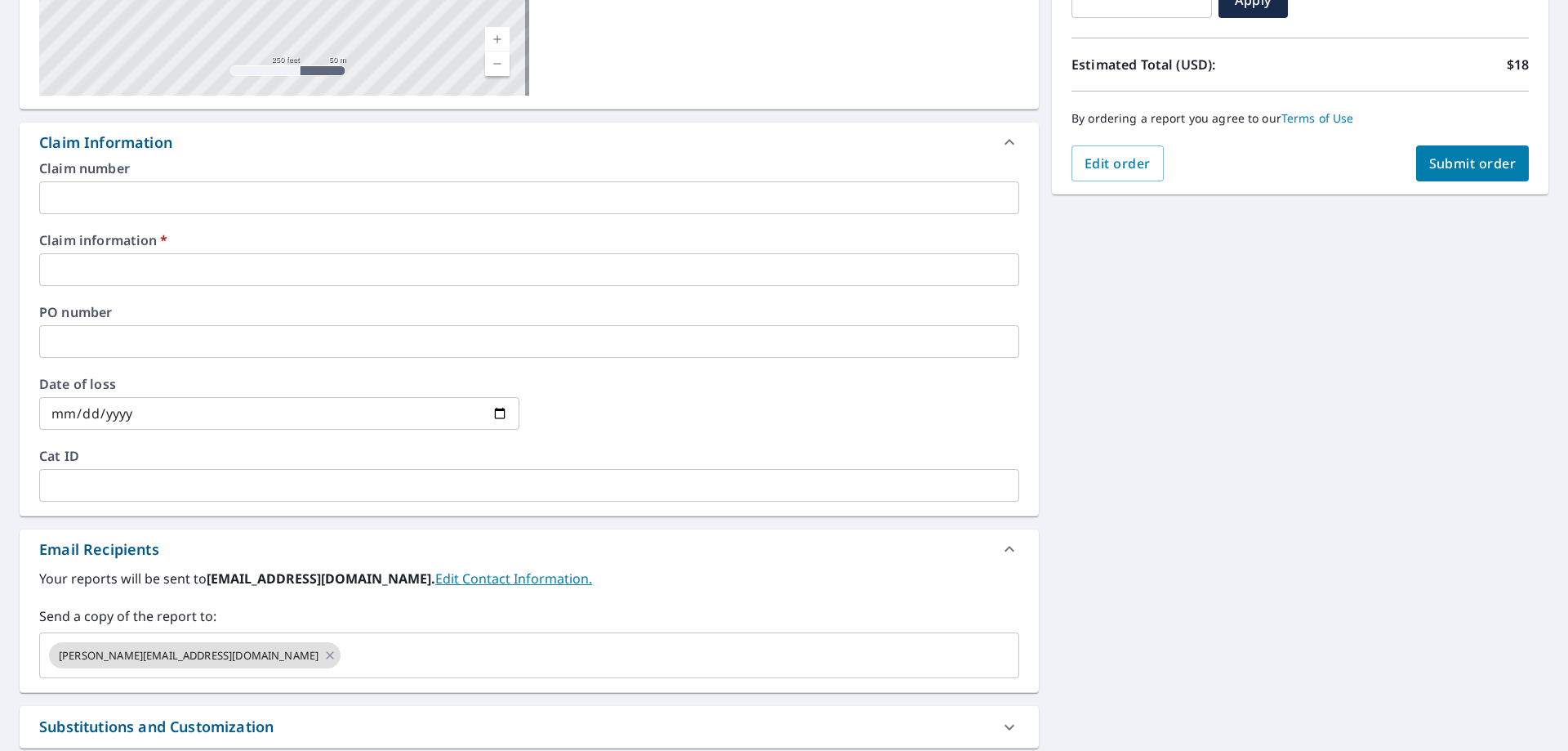
click at [137, 268] on input "text" at bounding box center [529, 269] width 980 height 32
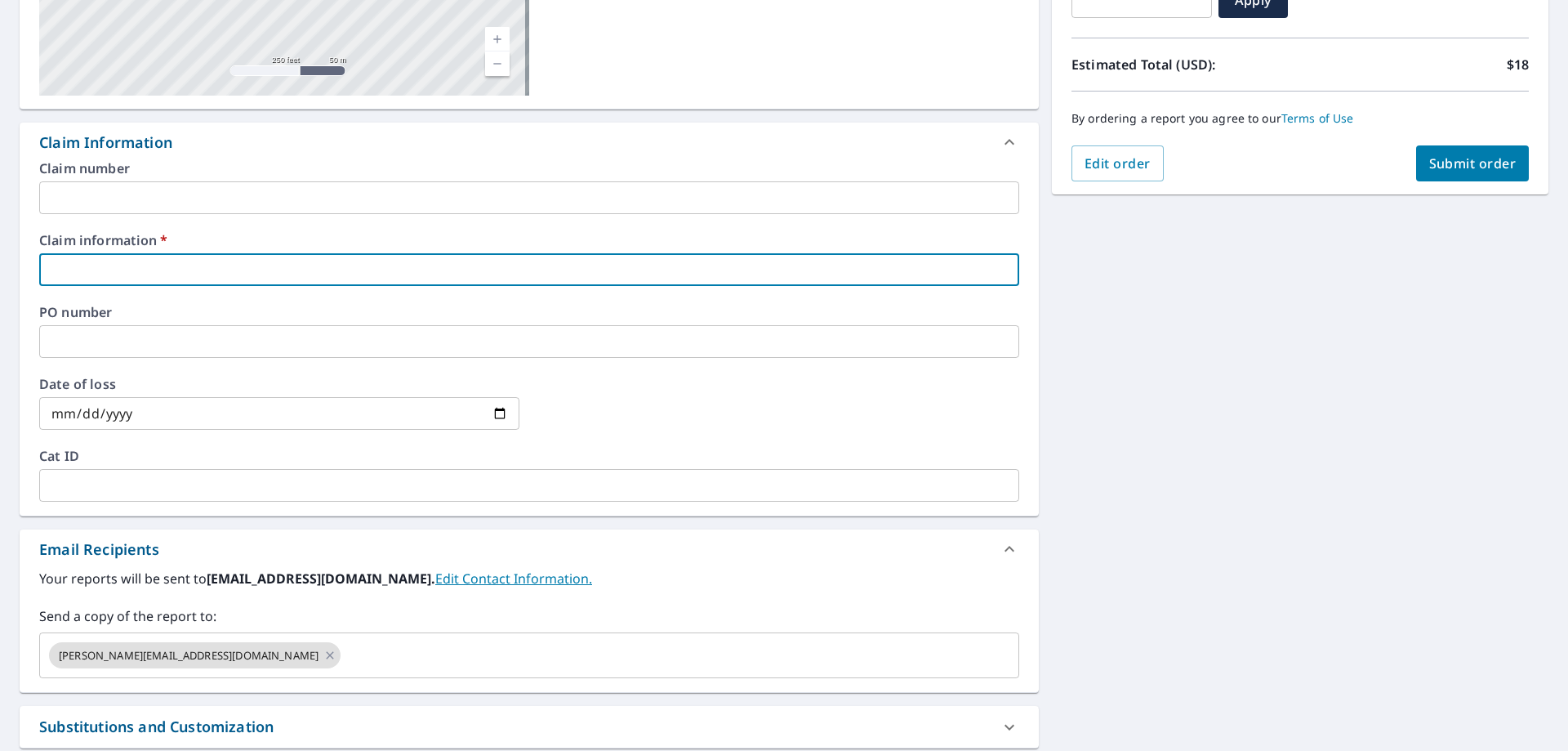
type input "new look"
checkbox input "true"
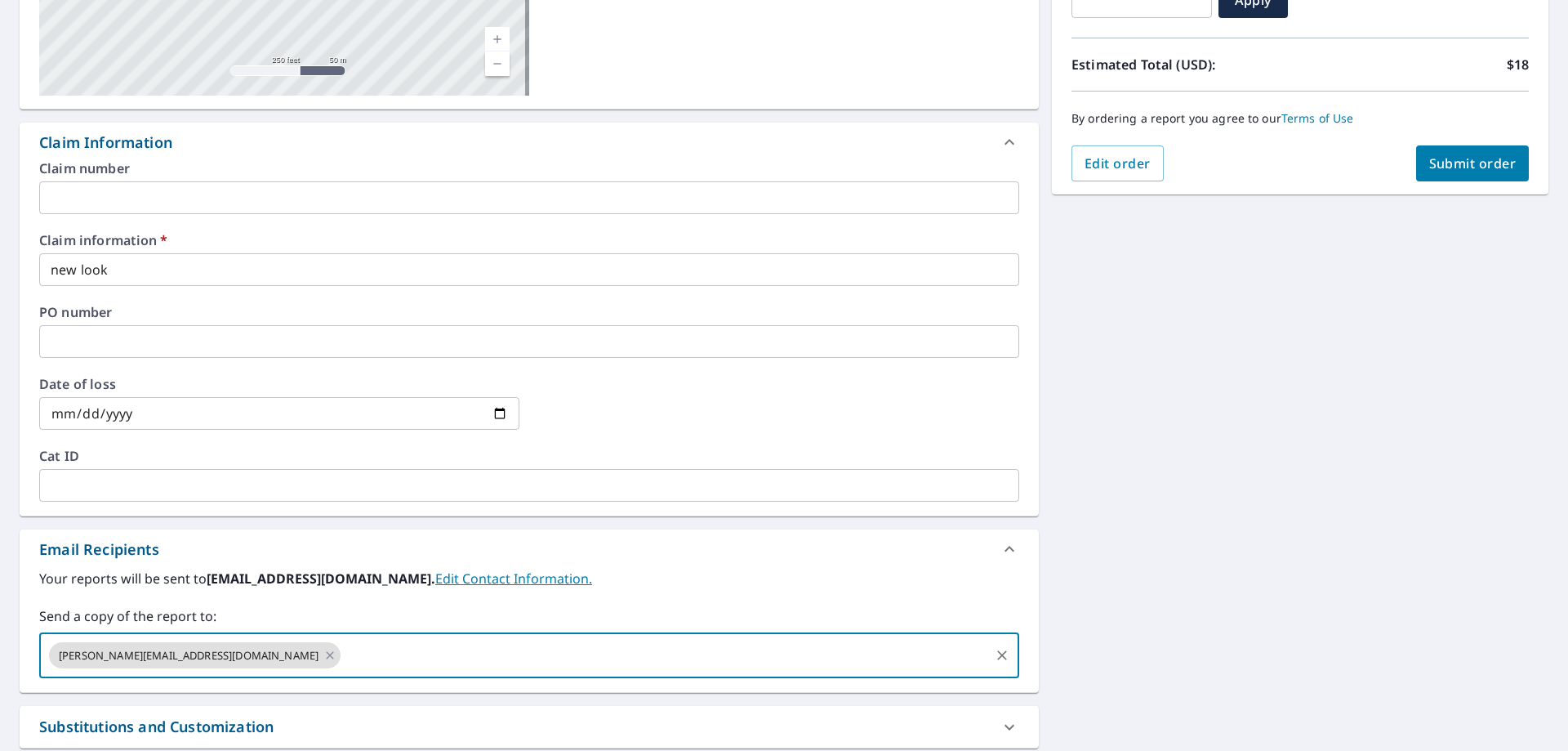
click at [343, 668] on input "text" at bounding box center [665, 656] width 645 height 31
paste input "[EMAIL_ADDRESS][DOMAIN_NAME]"
type input "[EMAIL_ADDRESS][DOMAIN_NAME]"
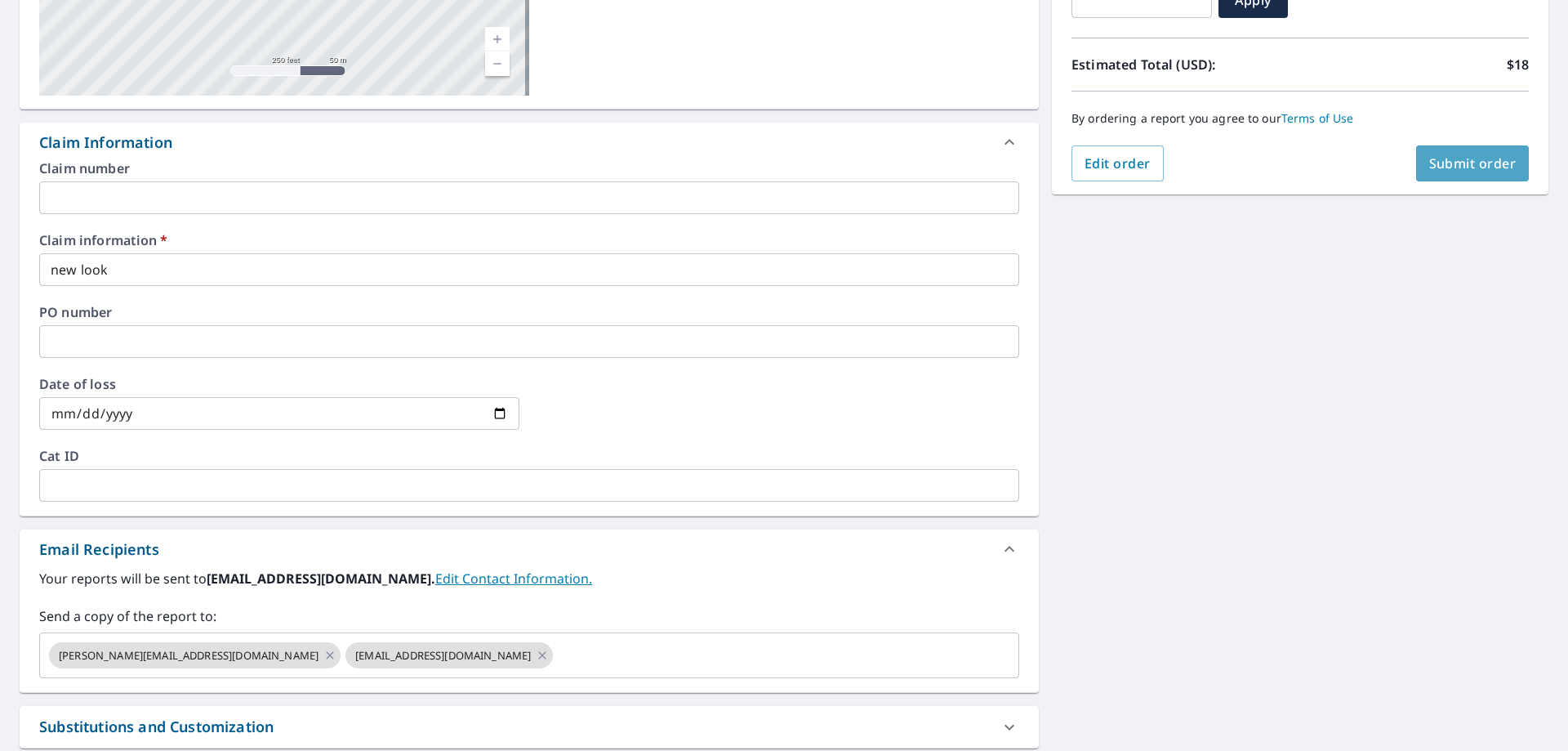
click at [1465, 160] on span "Submit order" at bounding box center [1472, 164] width 87 height 18
checkbox input "true"
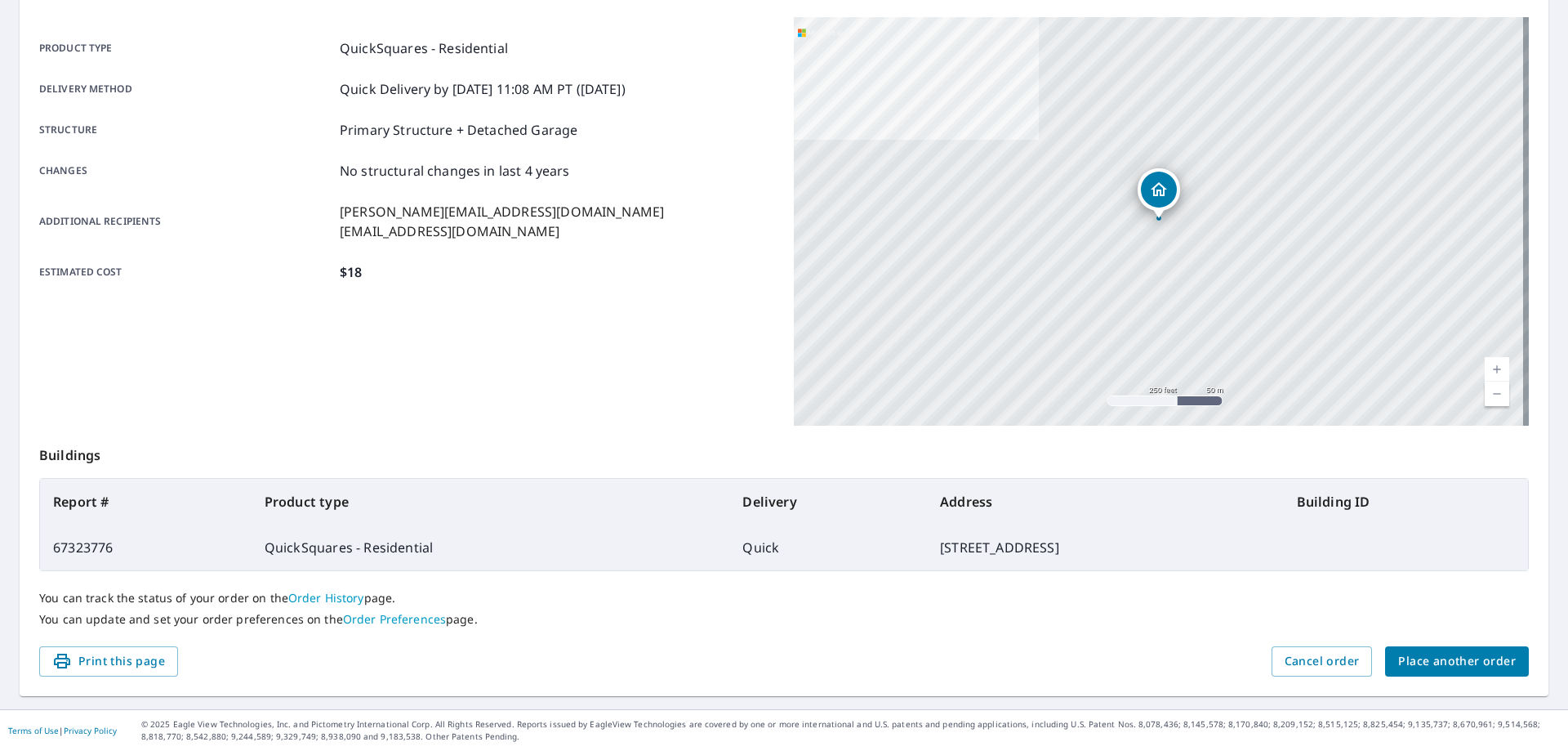
scroll to position [211, 0]
